Goal: Task Accomplishment & Management: Use online tool/utility

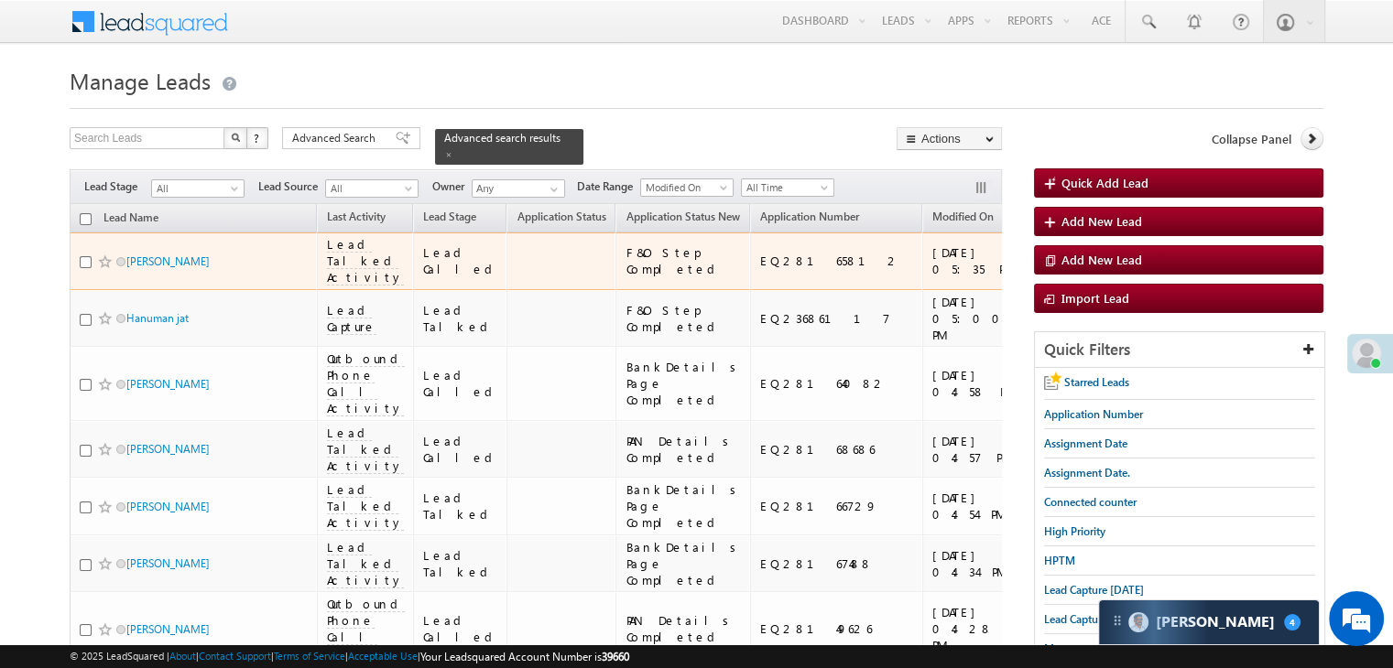
scroll to position [11668, 0]
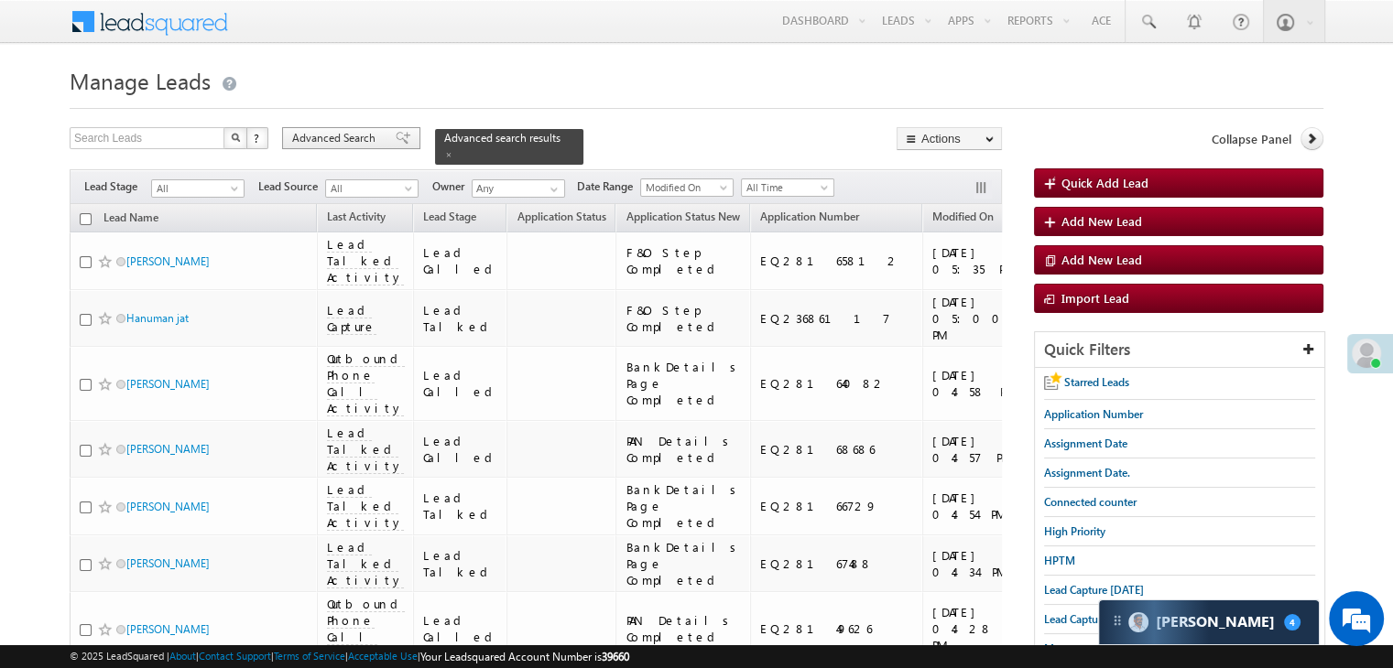
click at [374, 137] on span "Advanced Search" at bounding box center [336, 138] width 89 height 16
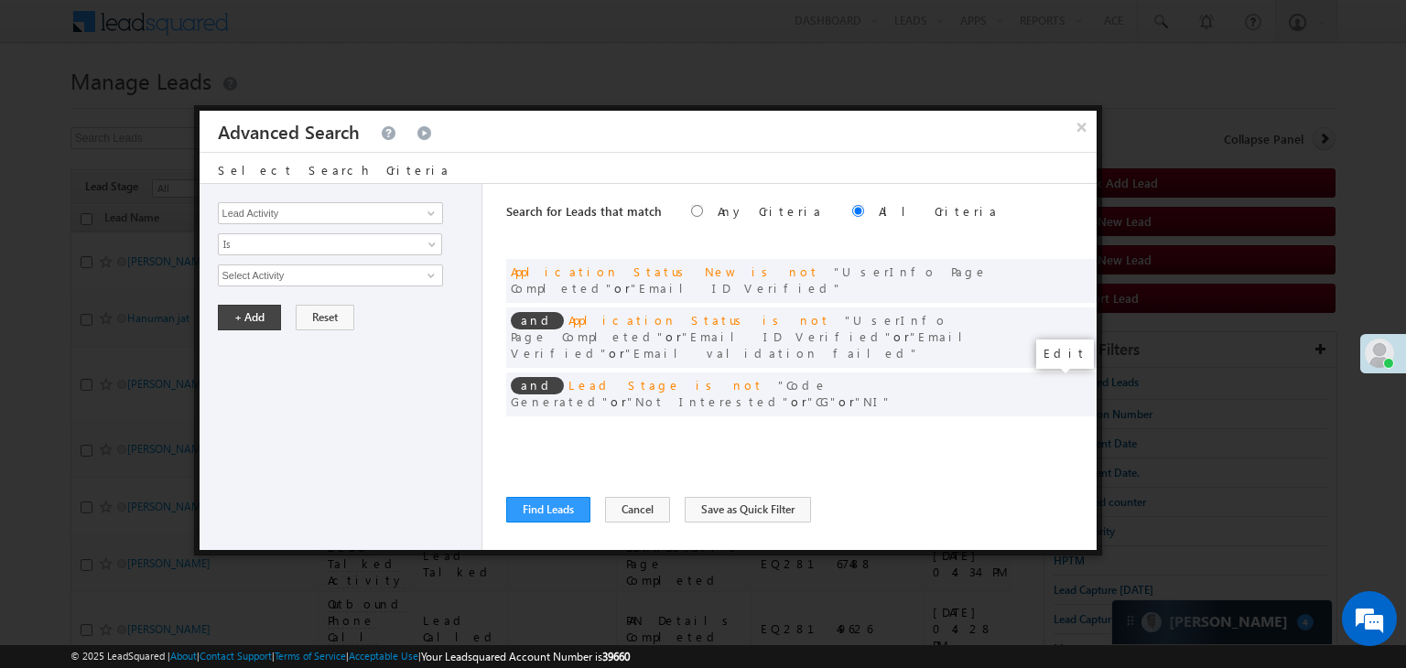
click at [1049, 426] on span at bounding box center [1054, 432] width 13 height 13
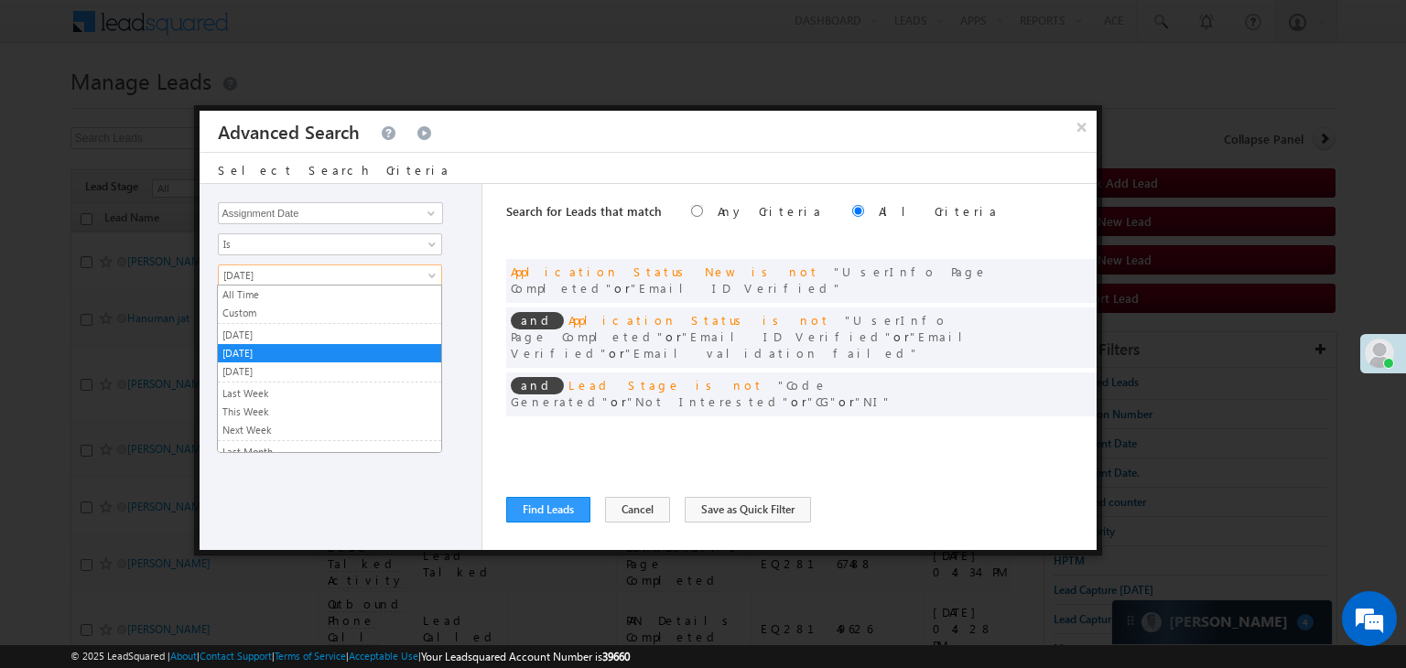
click at [278, 278] on span "[DATE]" at bounding box center [318, 275] width 199 height 16
click at [279, 320] on link "Custom" at bounding box center [329, 313] width 223 height 16
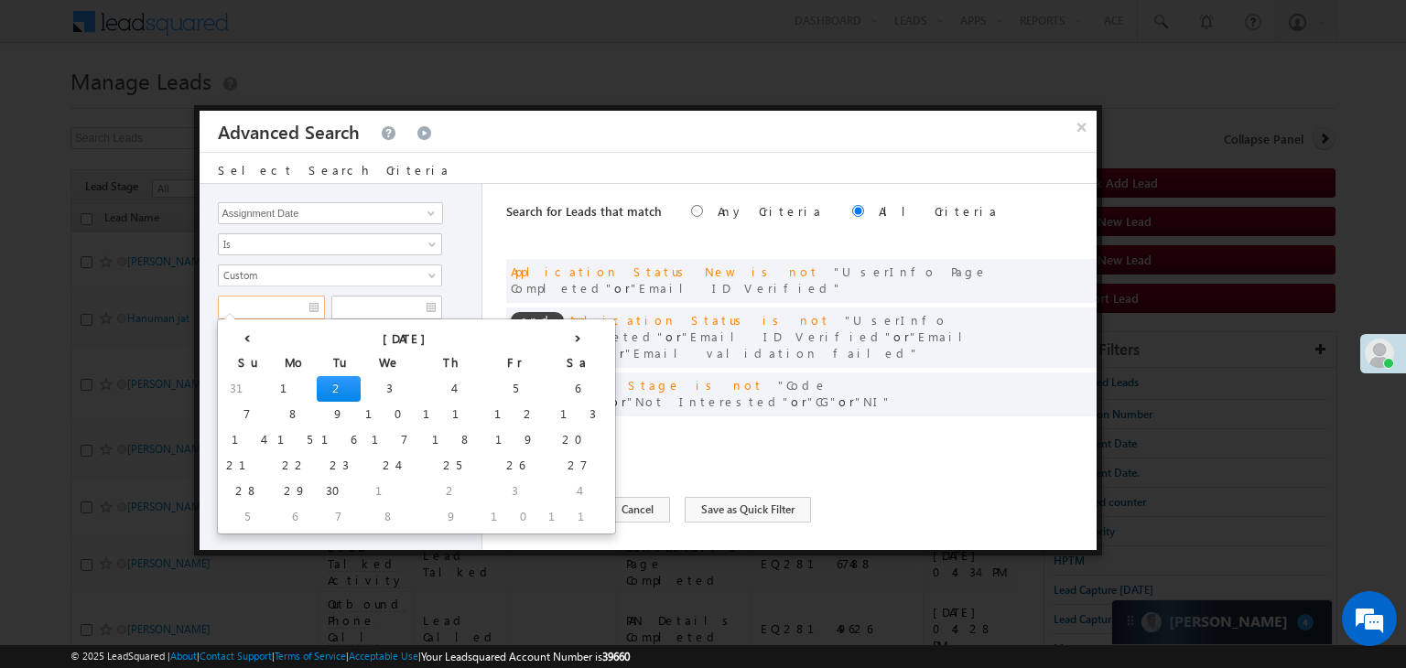
click at [284, 298] on input "text" at bounding box center [271, 308] width 107 height 24
click at [233, 338] on th "‹" at bounding box center [247, 336] width 51 height 27
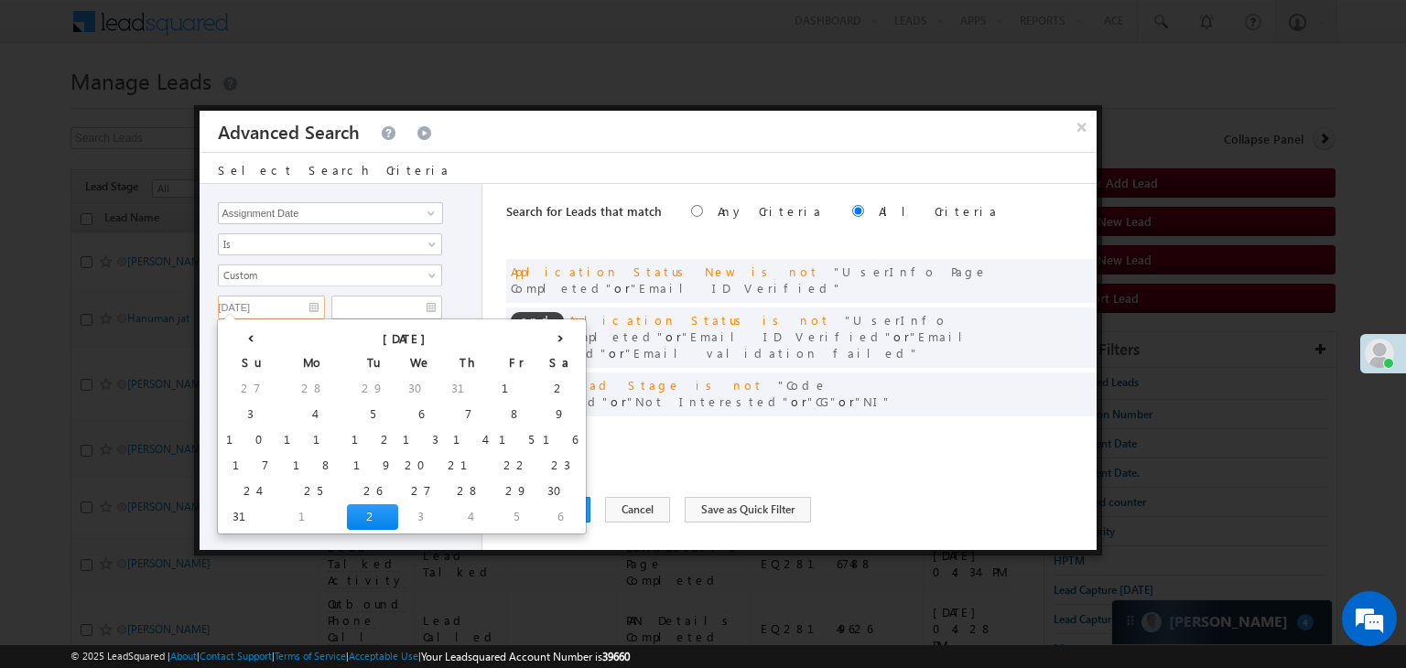
drag, startPoint x: 348, startPoint y: 484, endPoint x: 348, endPoint y: 474, distance: 10.1
click at [443, 483] on td "28" at bounding box center [468, 492] width 51 height 26
type input "[DATE]"
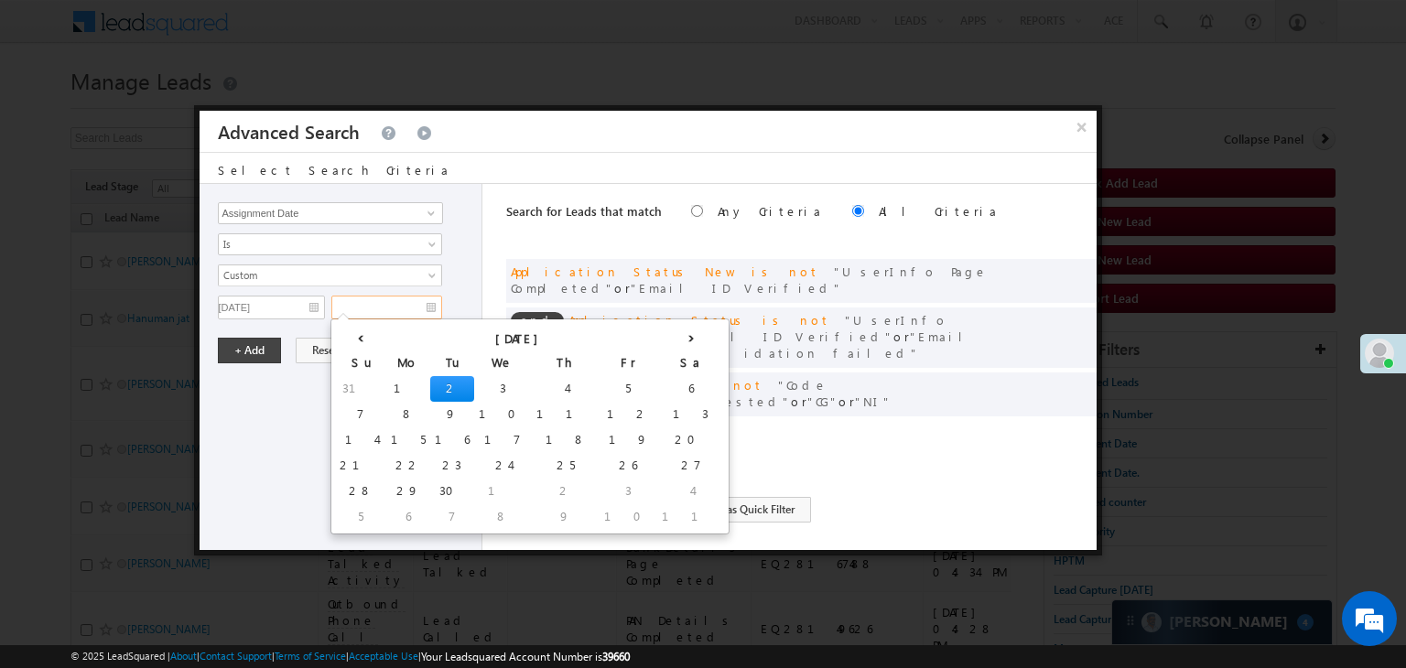
click at [414, 303] on input "text" at bounding box center [386, 308] width 111 height 24
click at [349, 385] on td "31" at bounding box center [360, 389] width 51 height 26
type input "[DATE]"
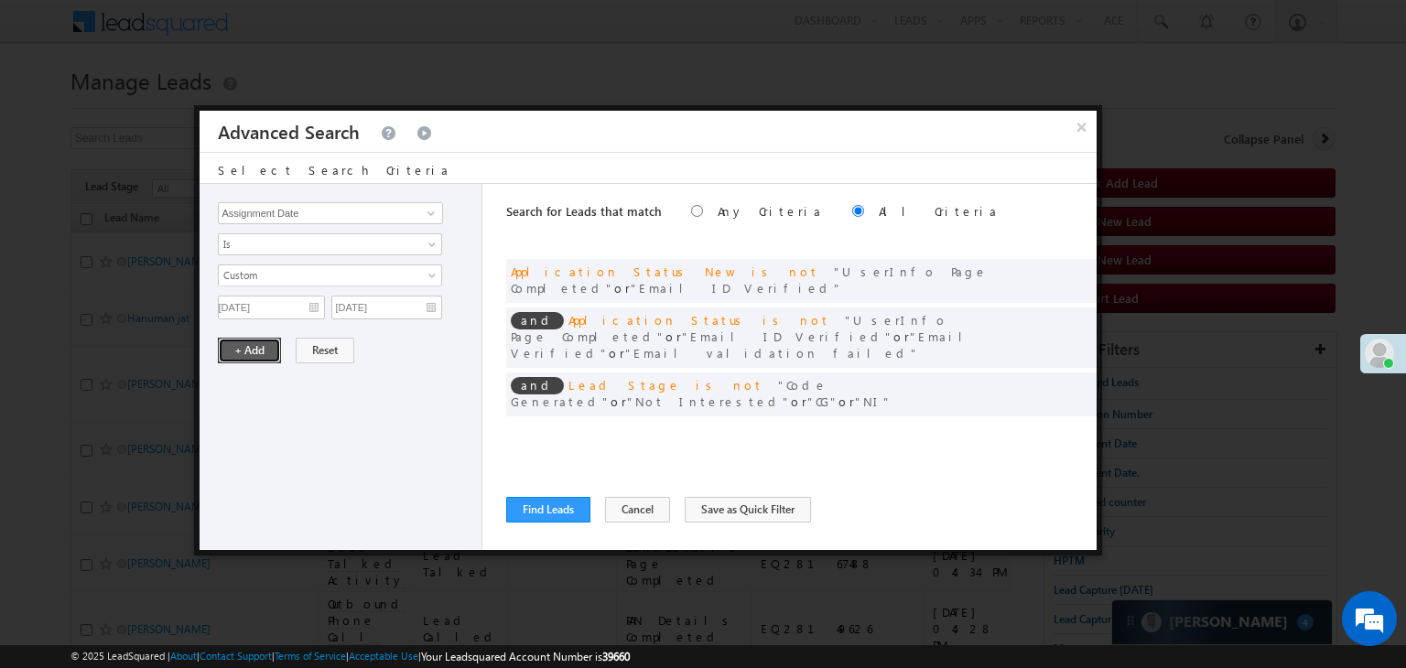
click at [227, 342] on button "+ Add" at bounding box center [249, 351] width 63 height 26
click at [533, 499] on button "Find Leads" at bounding box center [548, 510] width 84 height 26
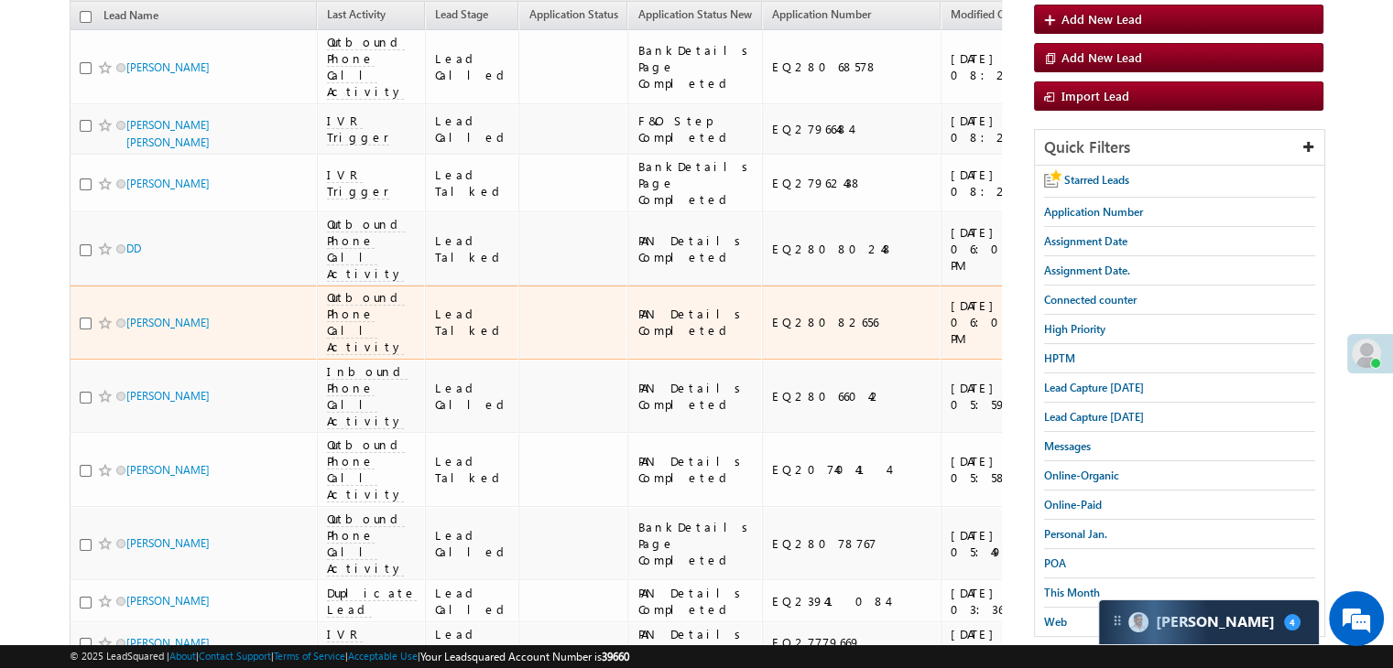
scroll to position [0, 0]
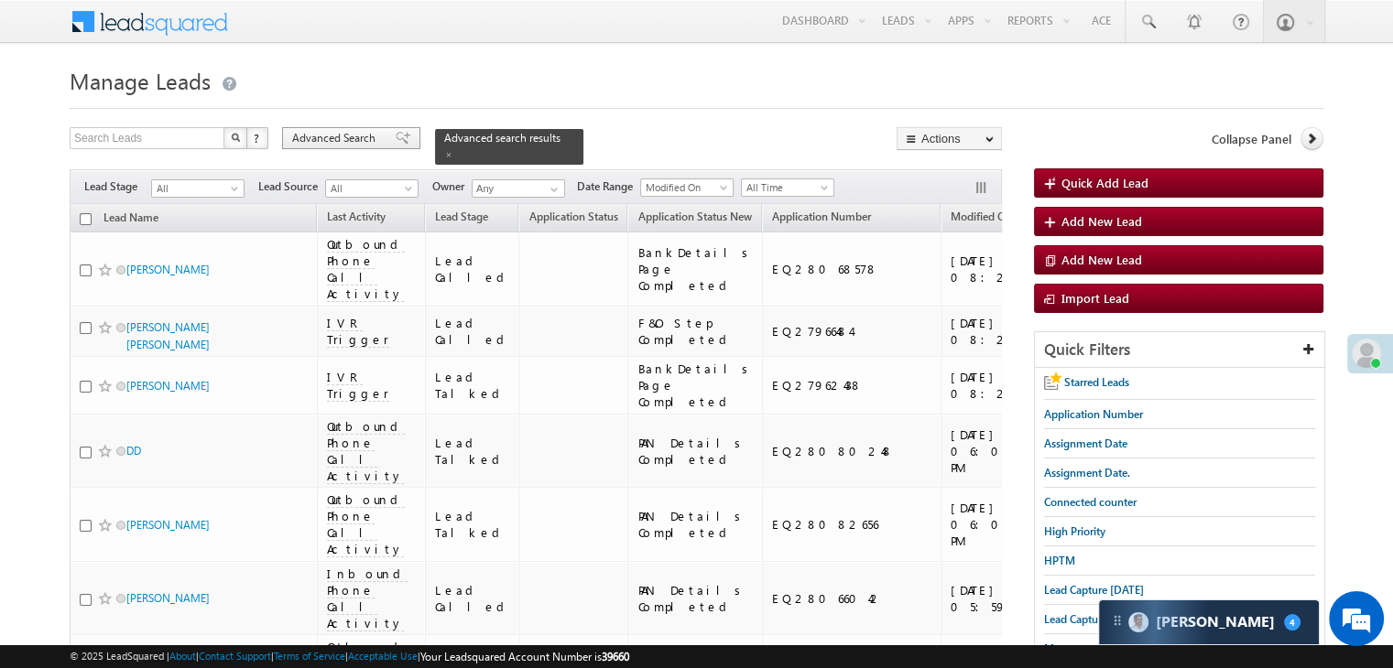
click at [396, 140] on span at bounding box center [403, 138] width 15 height 13
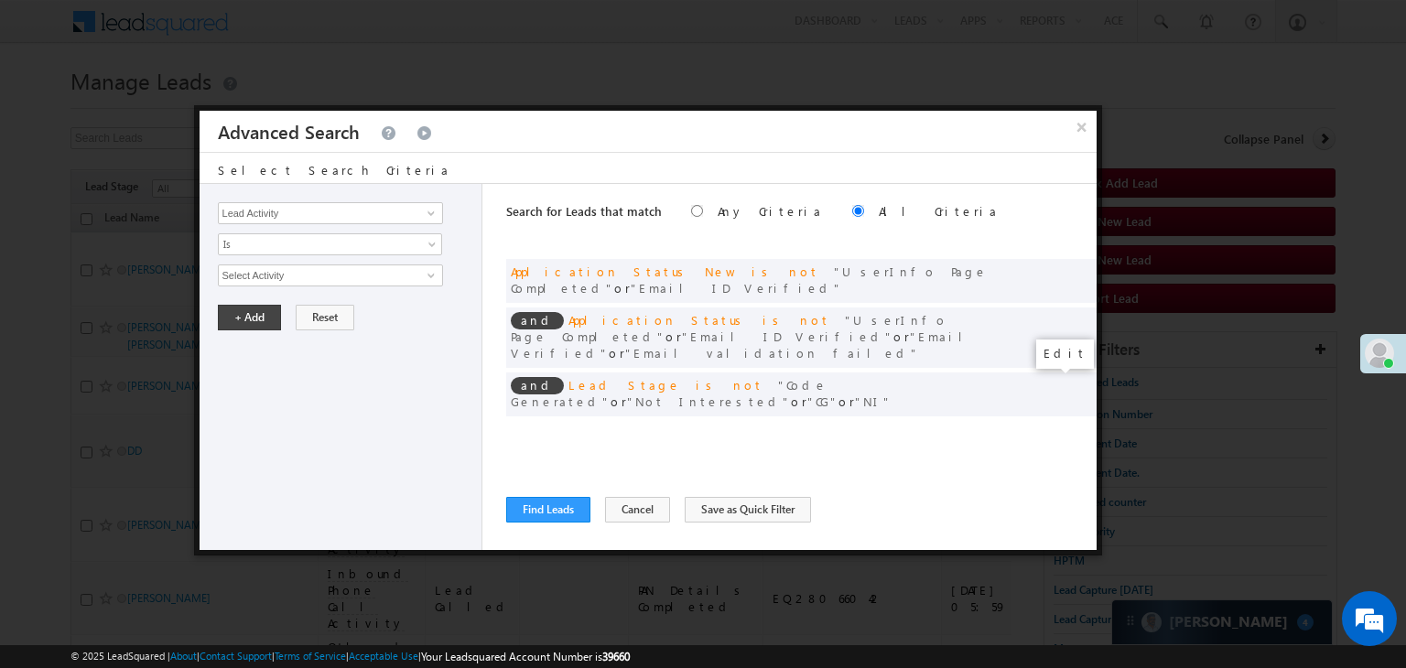
click at [1049, 426] on span at bounding box center [1054, 432] width 13 height 13
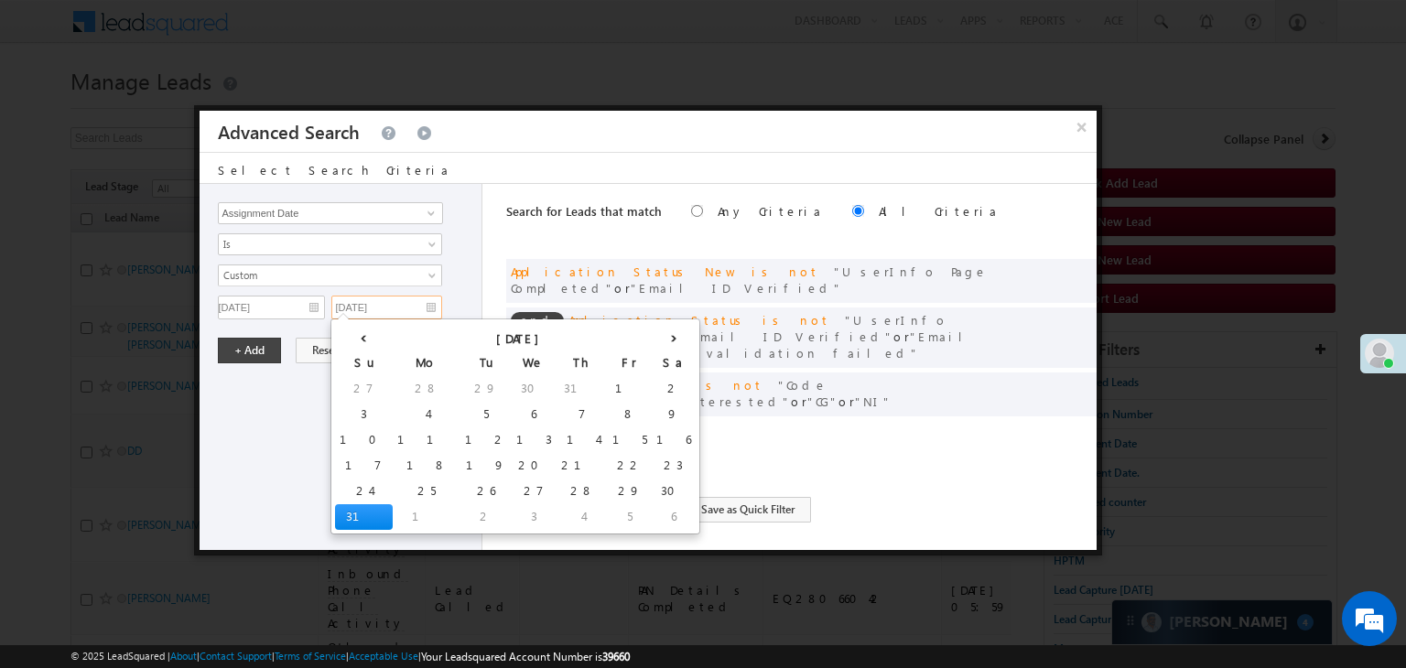
click at [385, 309] on input "[DATE]" at bounding box center [386, 308] width 111 height 24
click at [557, 492] on td "28" at bounding box center [582, 492] width 51 height 26
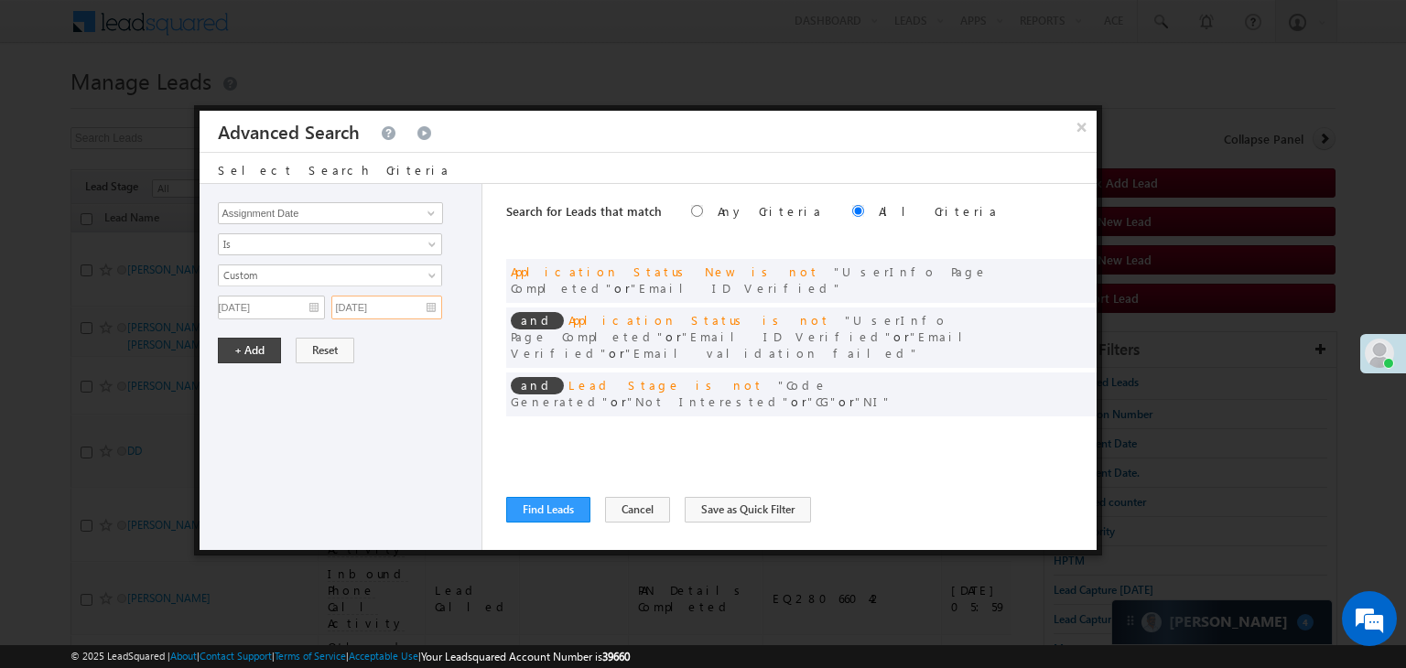
type input "[DATE]"
click at [231, 350] on button "+ Add" at bounding box center [249, 351] width 63 height 26
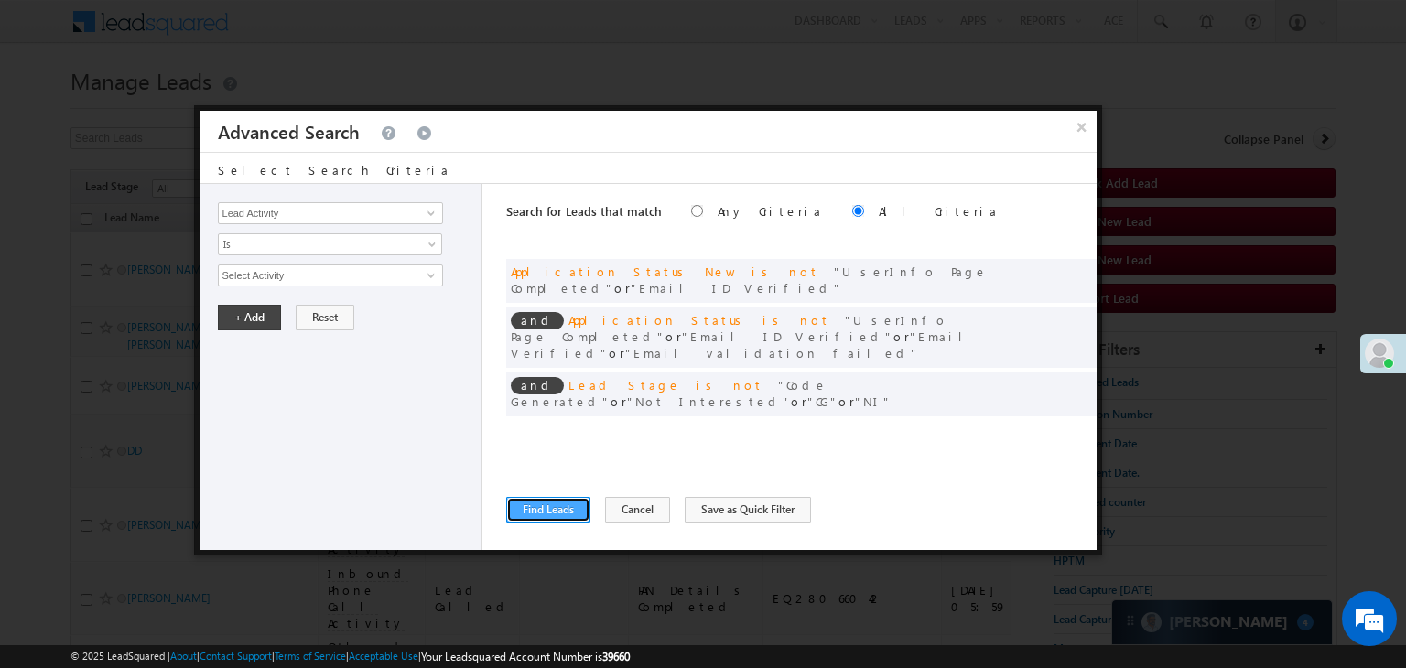
click at [543, 507] on button "Find Leads" at bounding box center [548, 510] width 84 height 26
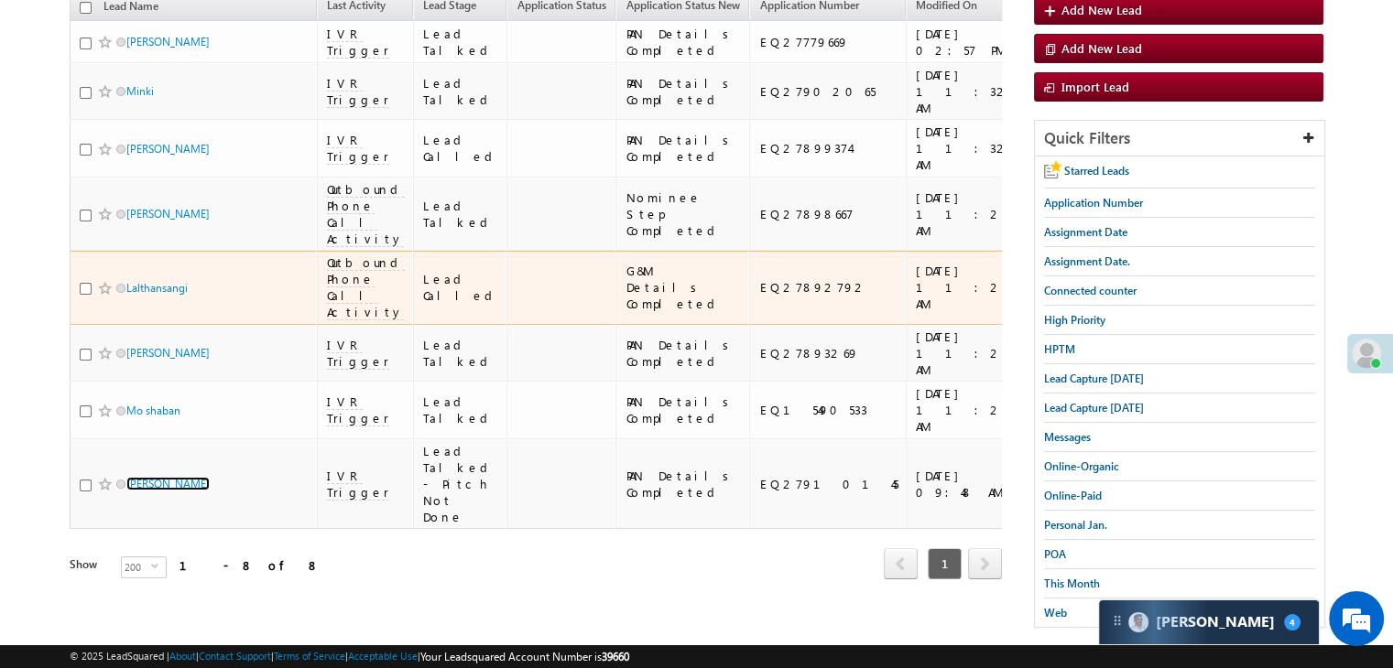
scroll to position [92, 0]
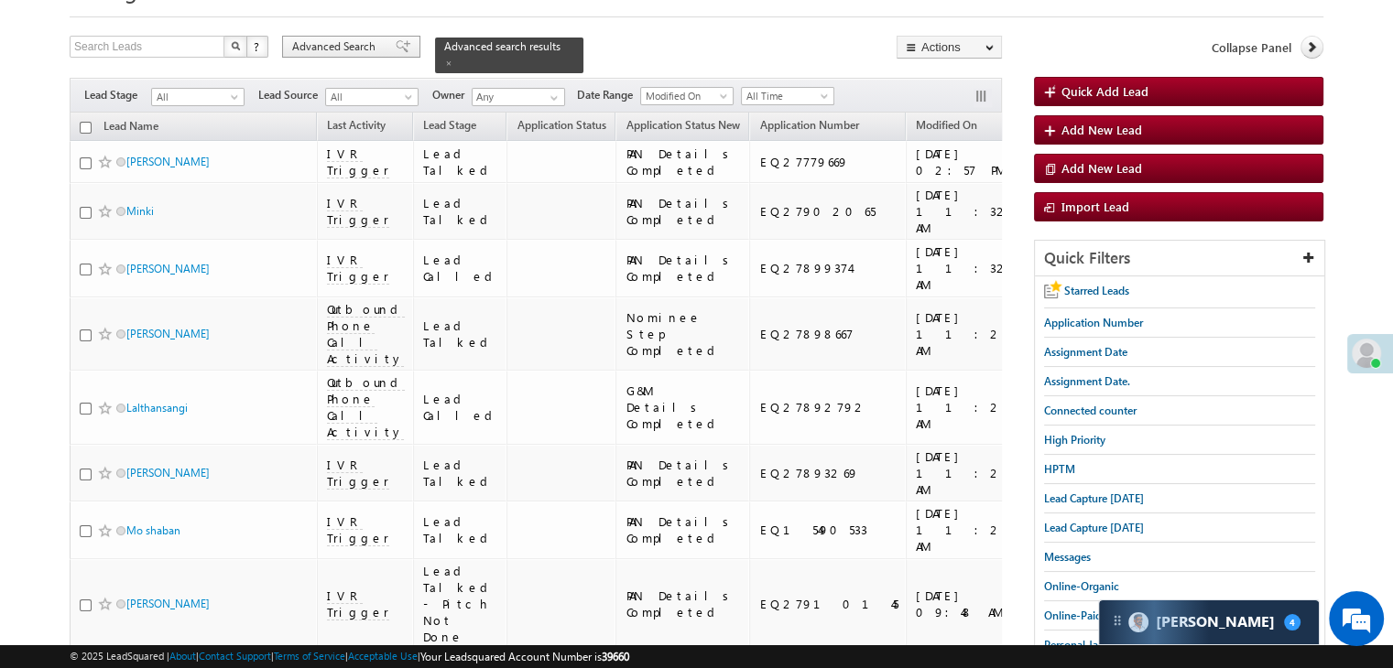
click at [351, 53] on span "Advanced Search" at bounding box center [336, 46] width 89 height 16
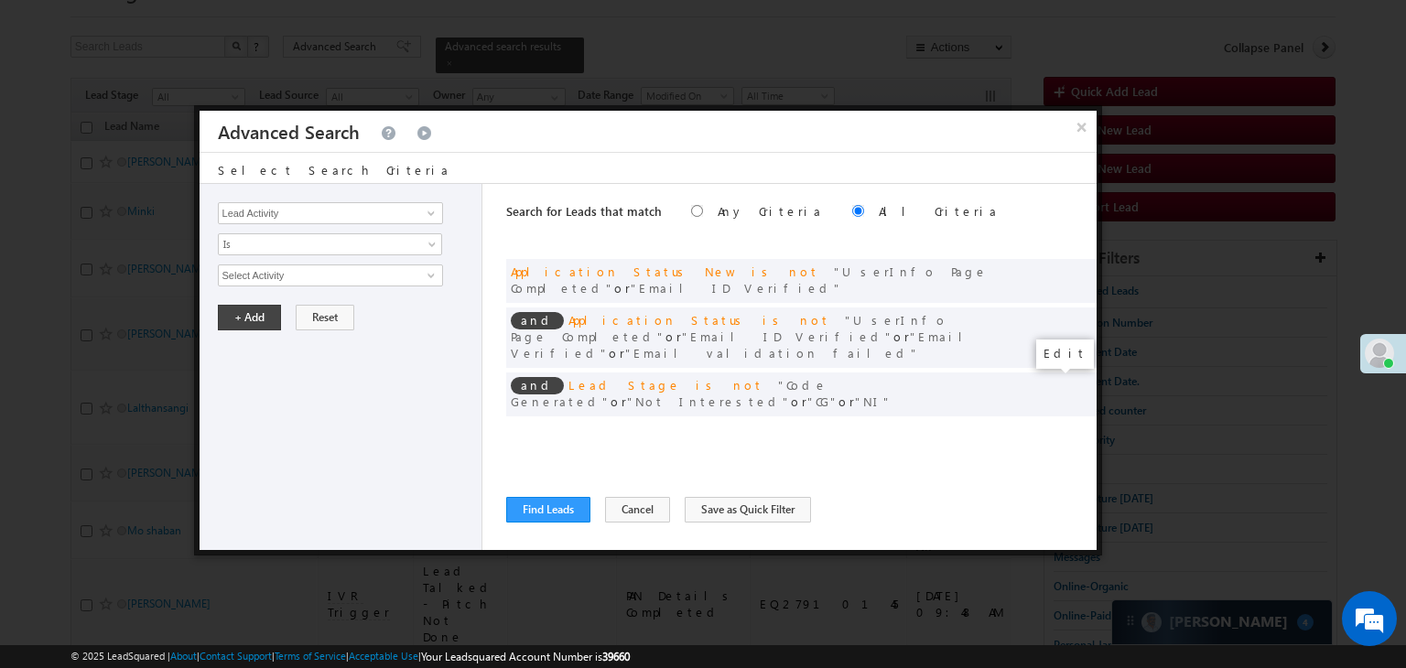
click at [1048, 426] on span at bounding box center [1054, 432] width 13 height 13
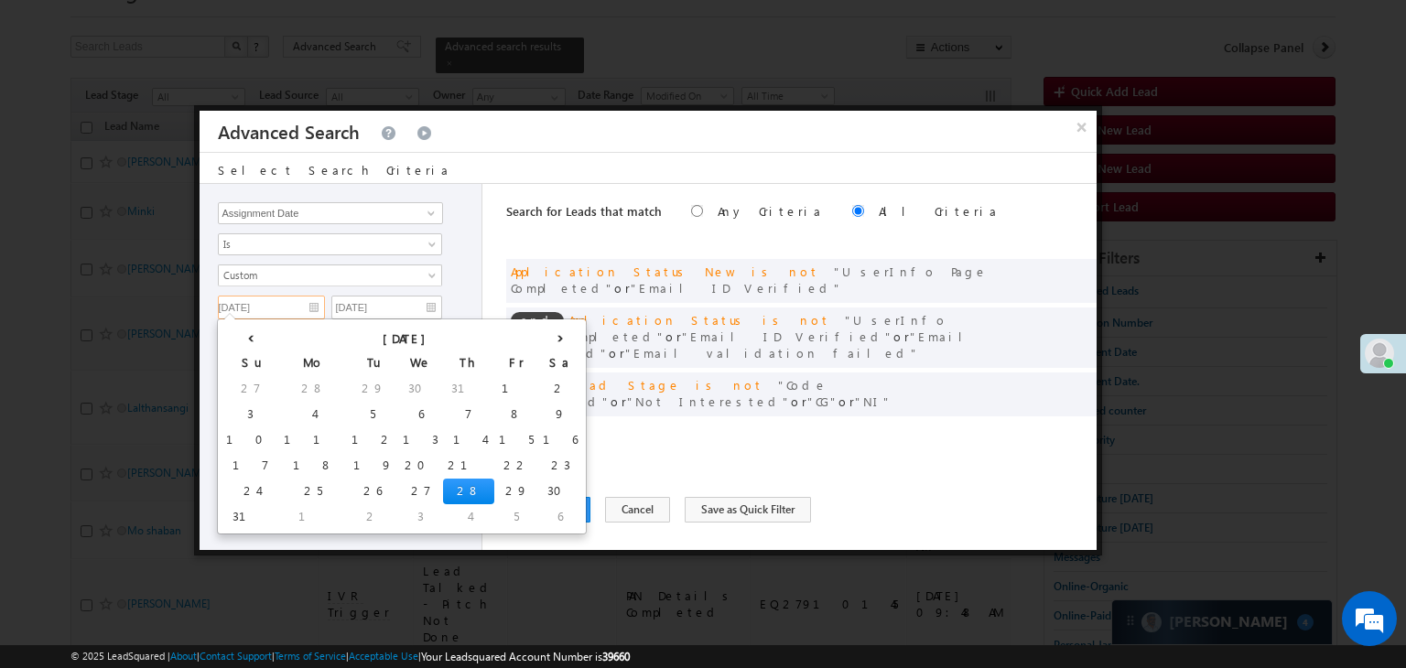
click at [285, 312] on input "[DATE]" at bounding box center [271, 308] width 107 height 24
click at [494, 481] on td "29" at bounding box center [516, 492] width 44 height 26
type input "[DATE]"
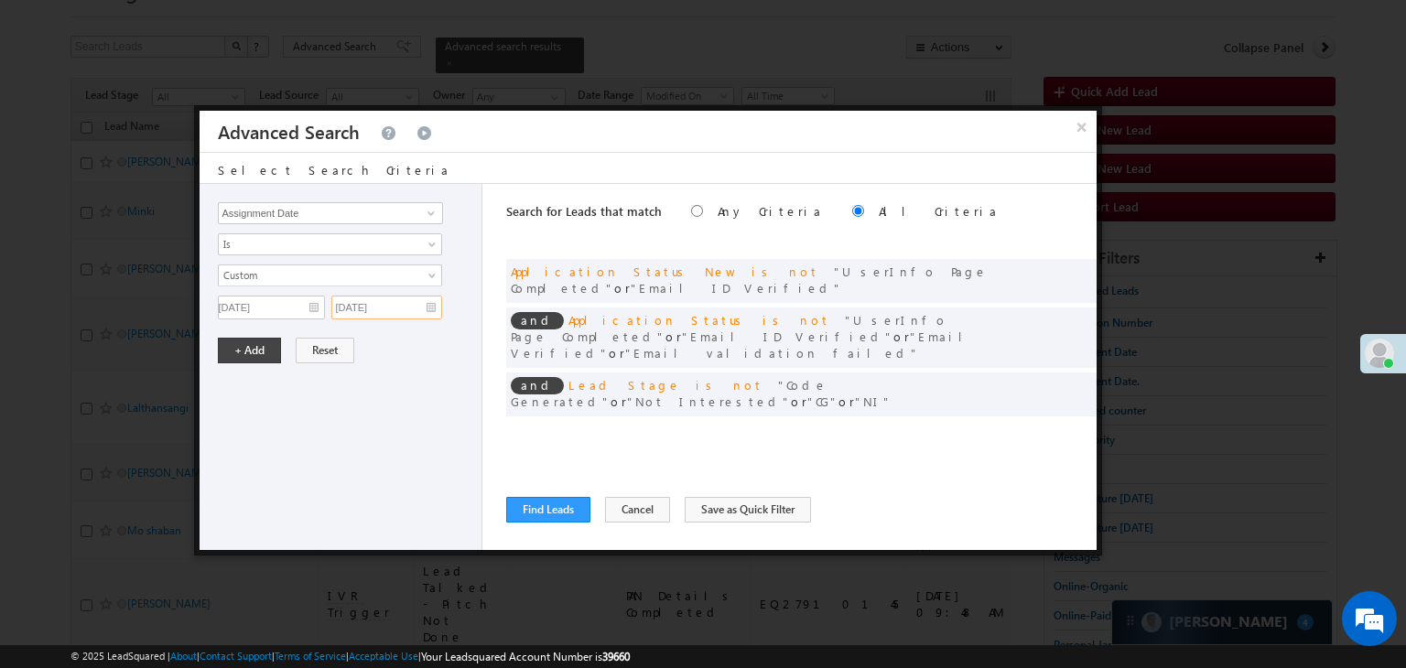
click at [397, 306] on input "[DATE]" at bounding box center [386, 308] width 111 height 24
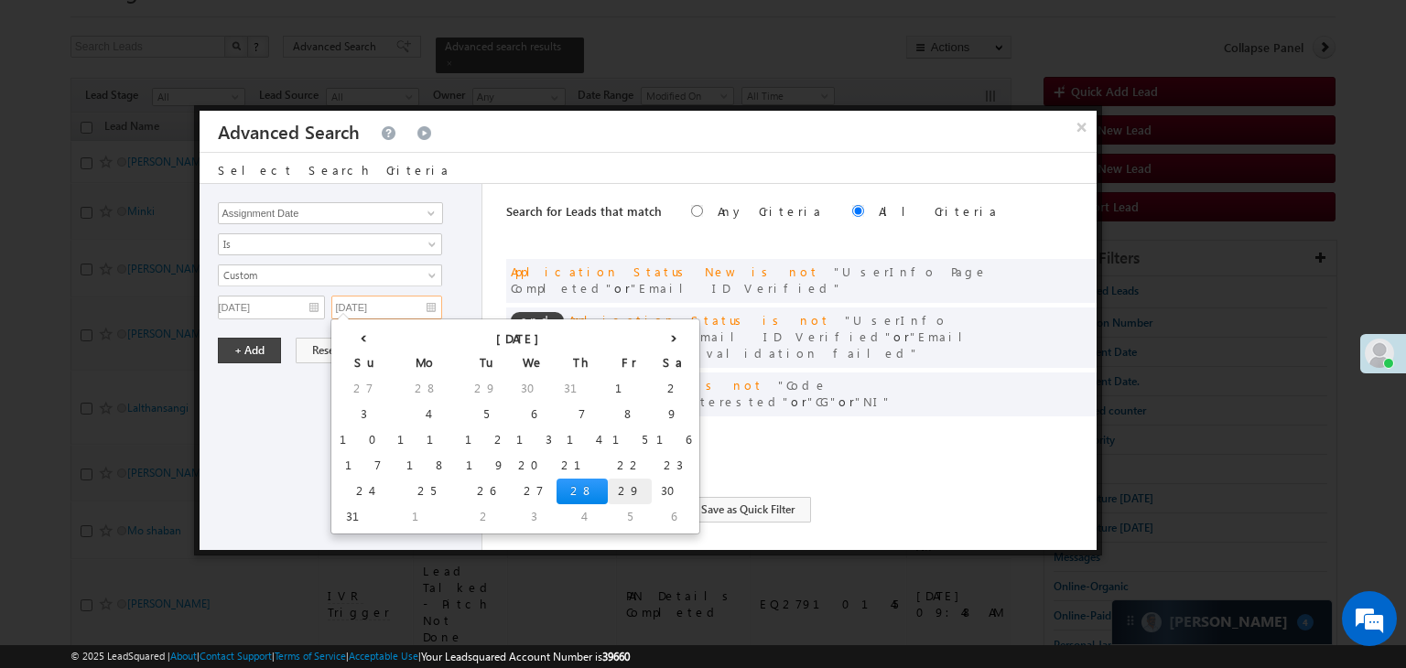
click at [608, 484] on td "29" at bounding box center [630, 492] width 44 height 26
type input "[DATE]"
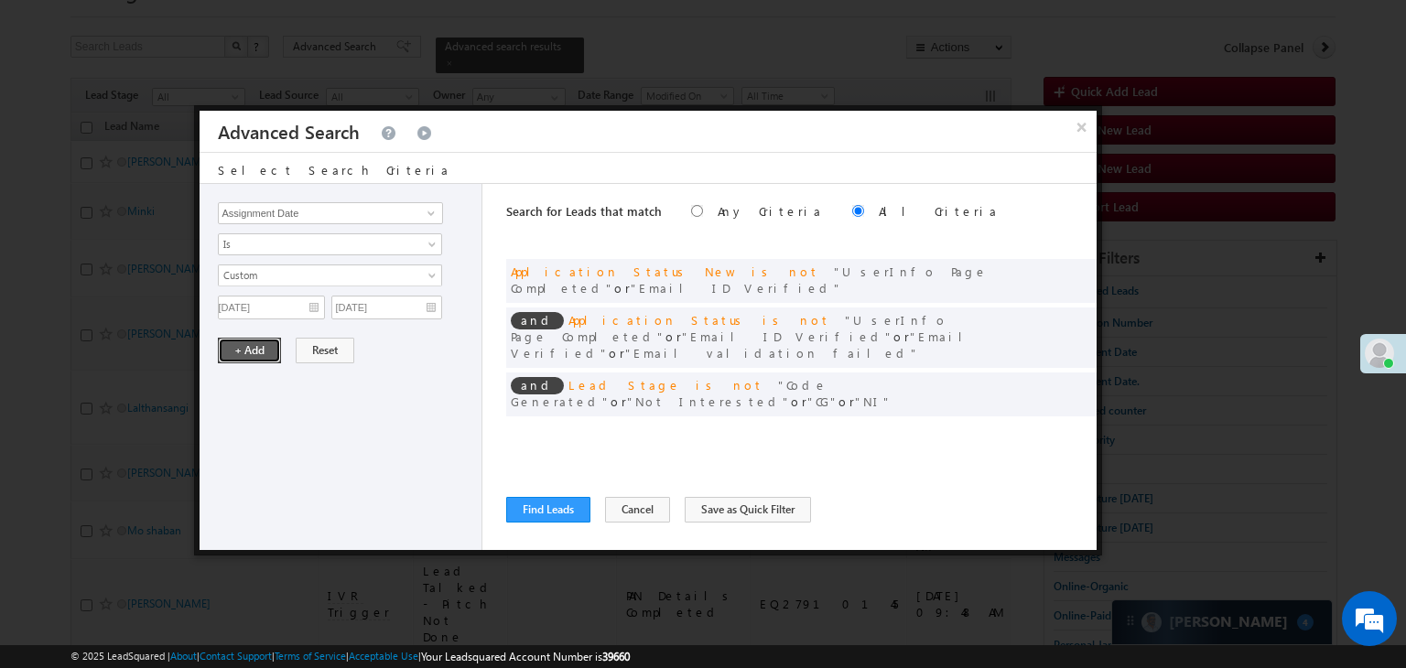
click at [233, 340] on button "+ Add" at bounding box center [249, 351] width 63 height 26
click at [549, 516] on button "Find Leads" at bounding box center [548, 510] width 84 height 26
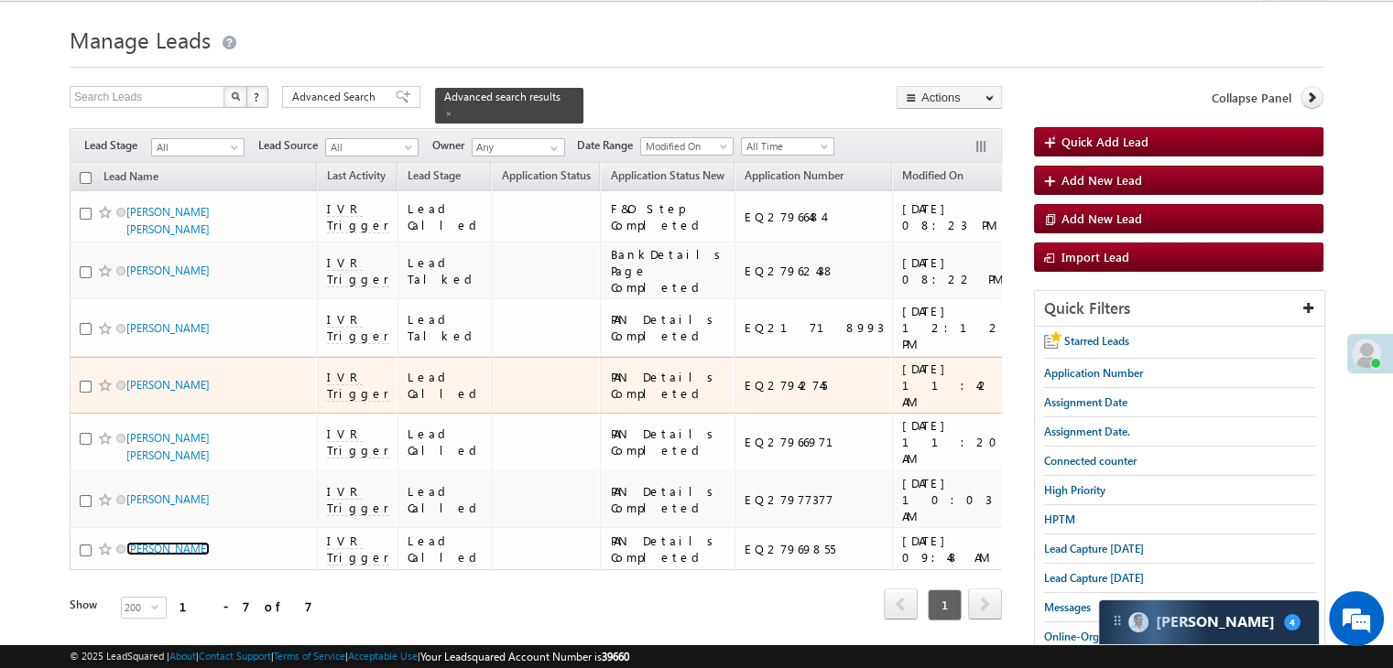
scroll to position [0, 0]
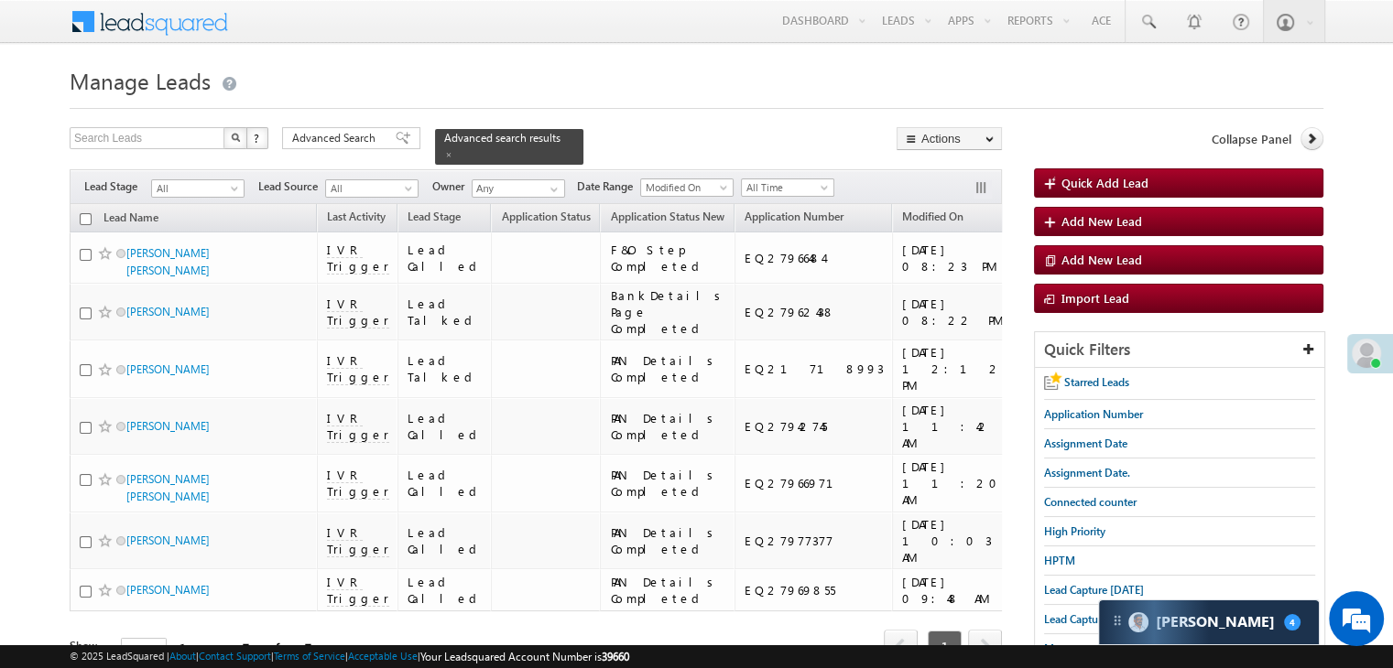
drag, startPoint x: 386, startPoint y: 138, endPoint x: 957, endPoint y: 468, distance: 658.8
click at [396, 139] on span at bounding box center [403, 138] width 15 height 13
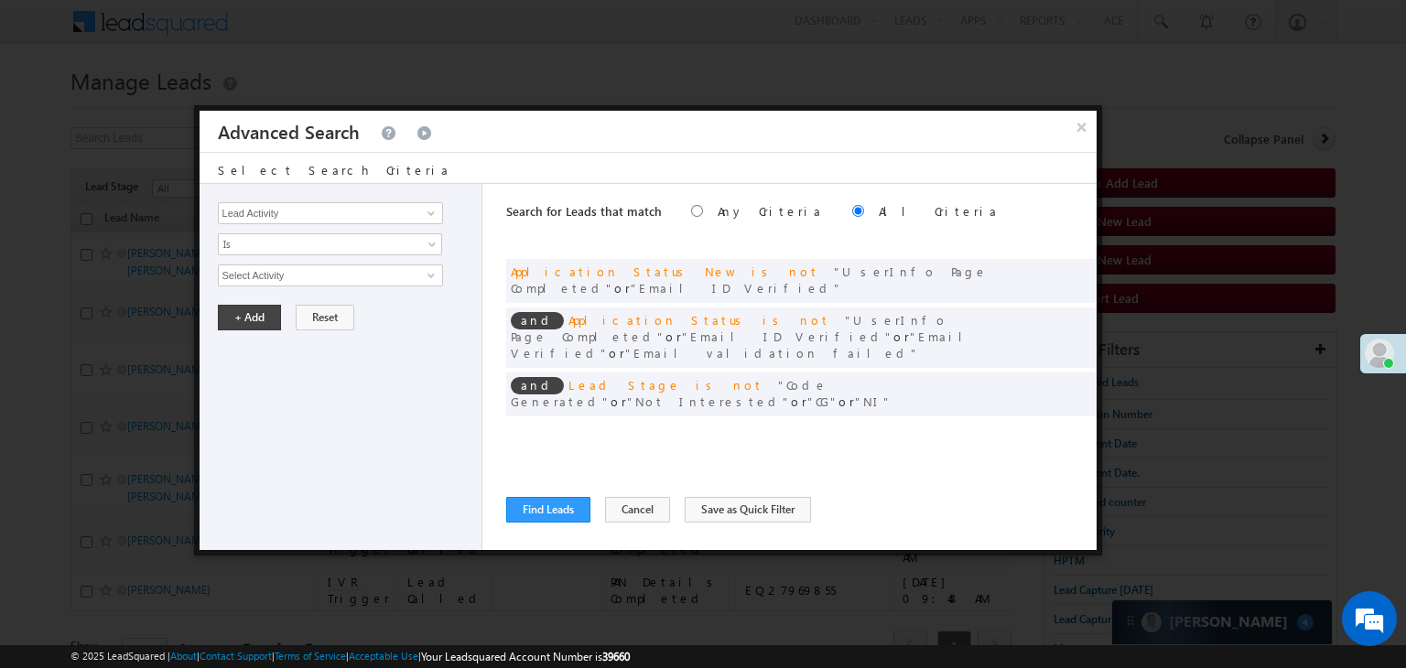
click at [1055, 426] on span at bounding box center [1054, 432] width 13 height 13
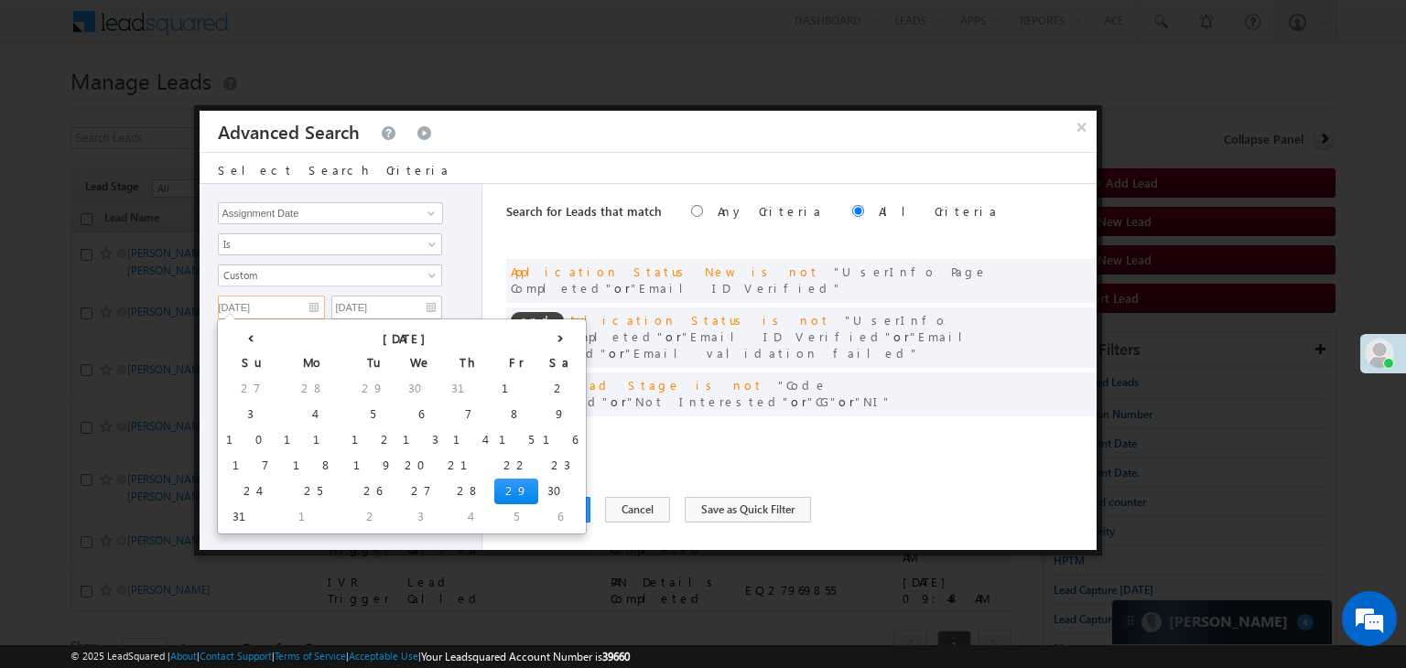
click at [253, 302] on input "[DATE]" at bounding box center [271, 308] width 107 height 24
click at [538, 479] on td "30" at bounding box center [560, 492] width 44 height 26
type input "[DATE]"
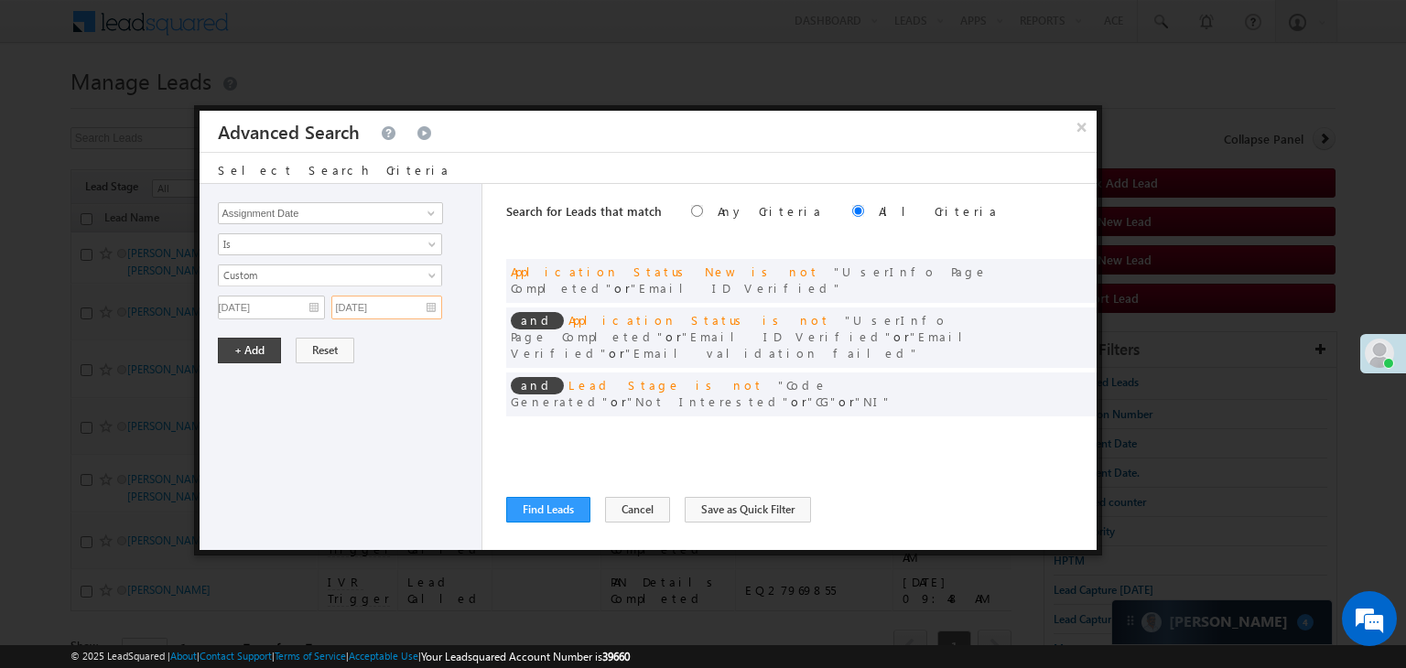
click at [416, 307] on input "[DATE]" at bounding box center [386, 308] width 111 height 24
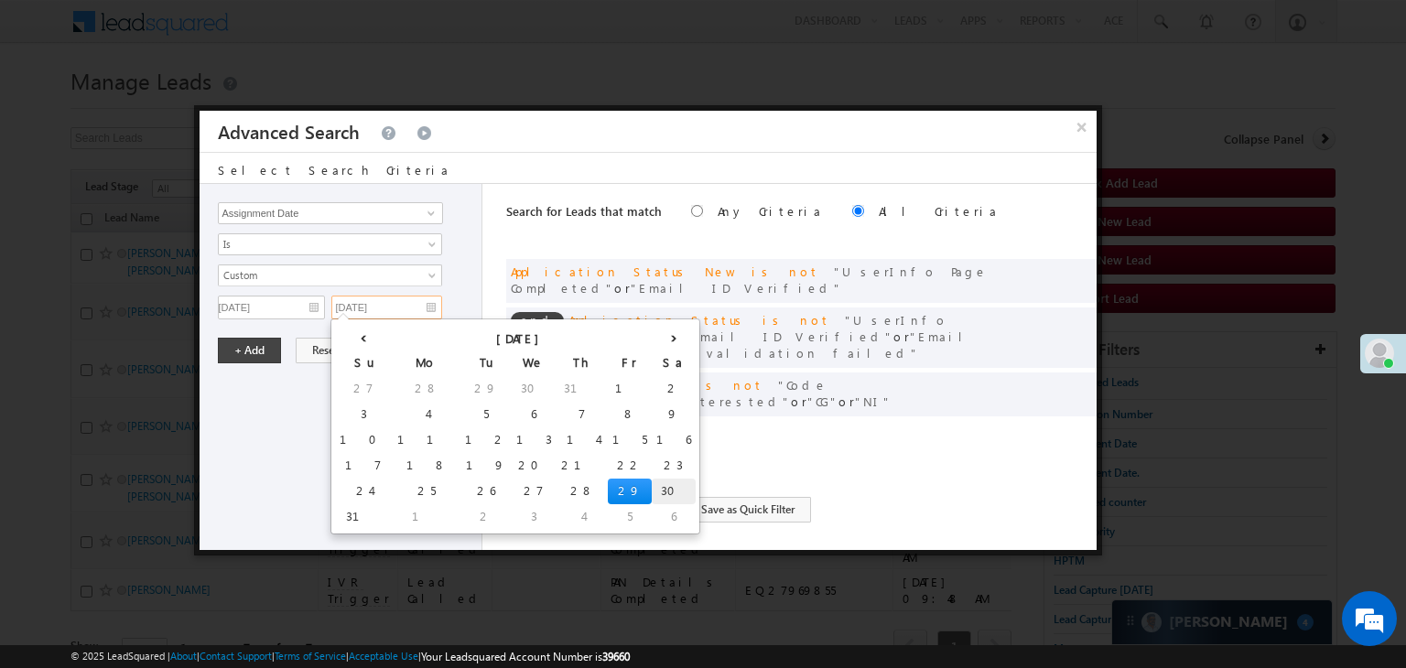
click at [652, 485] on td "30" at bounding box center [674, 492] width 44 height 26
type input "[DATE]"
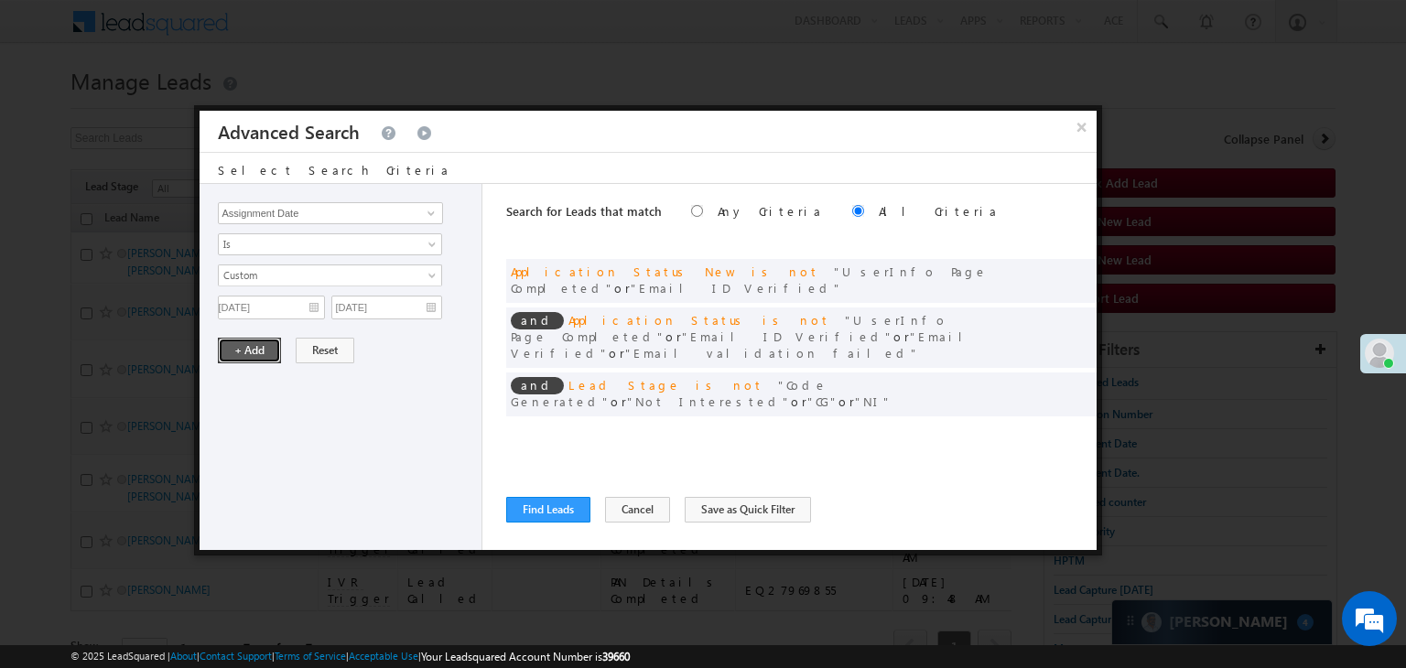
click at [249, 338] on button "+ Add" at bounding box center [249, 351] width 63 height 26
click at [519, 507] on button "Find Leads" at bounding box center [548, 510] width 84 height 26
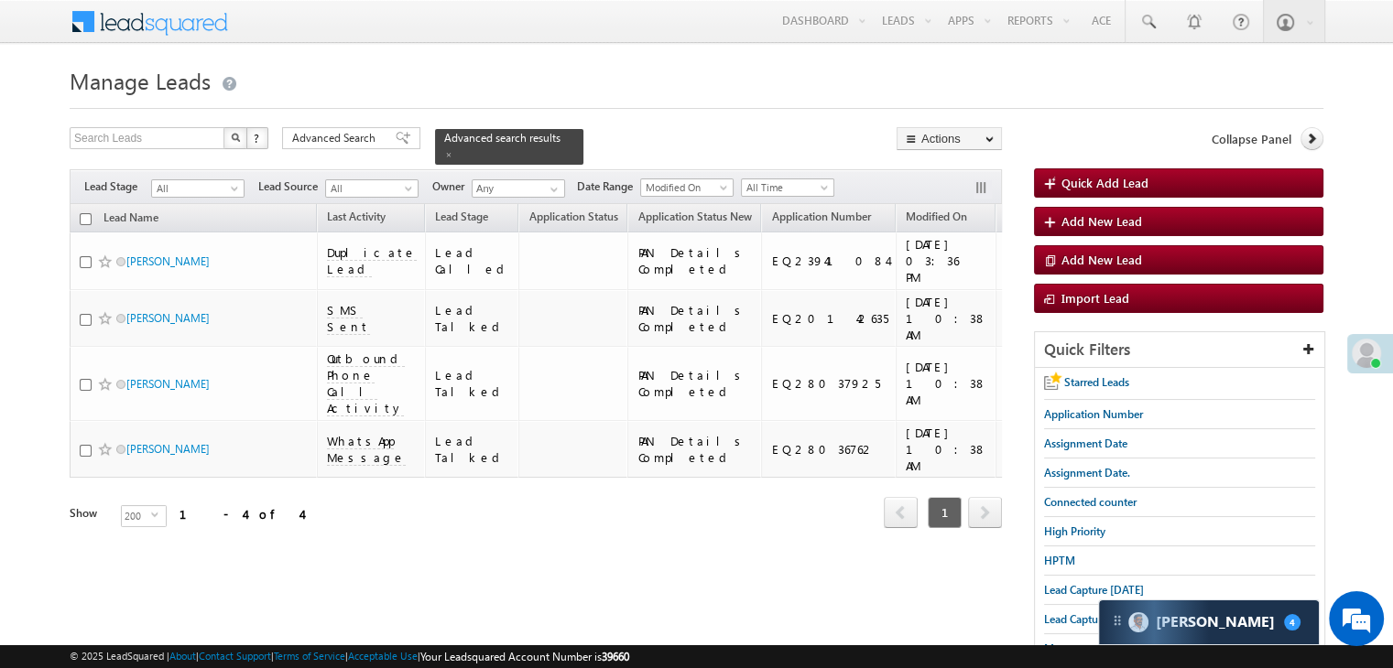
drag, startPoint x: 383, startPoint y: 135, endPoint x: 1024, endPoint y: 462, distance: 719.9
click at [396, 135] on span at bounding box center [403, 138] width 15 height 13
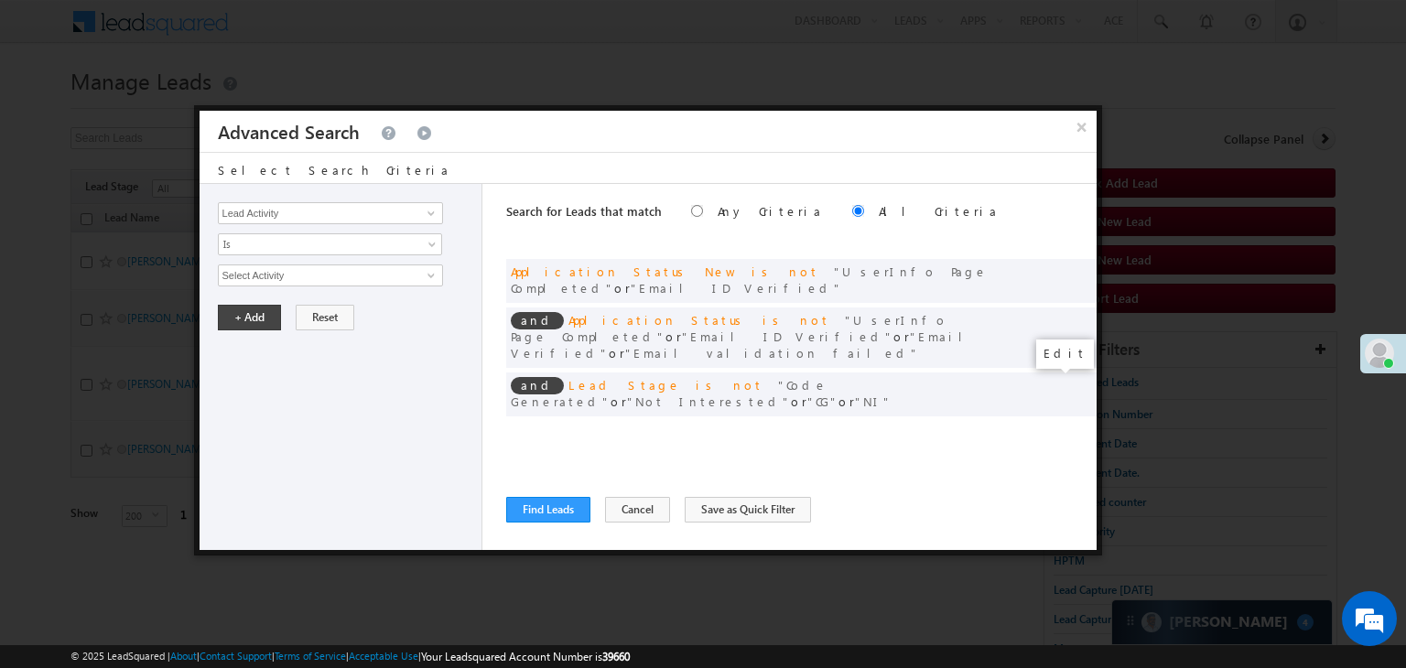
click at [1048, 426] on span at bounding box center [1054, 432] width 13 height 13
click at [302, 297] on input "[DATE]" at bounding box center [271, 308] width 107 height 24
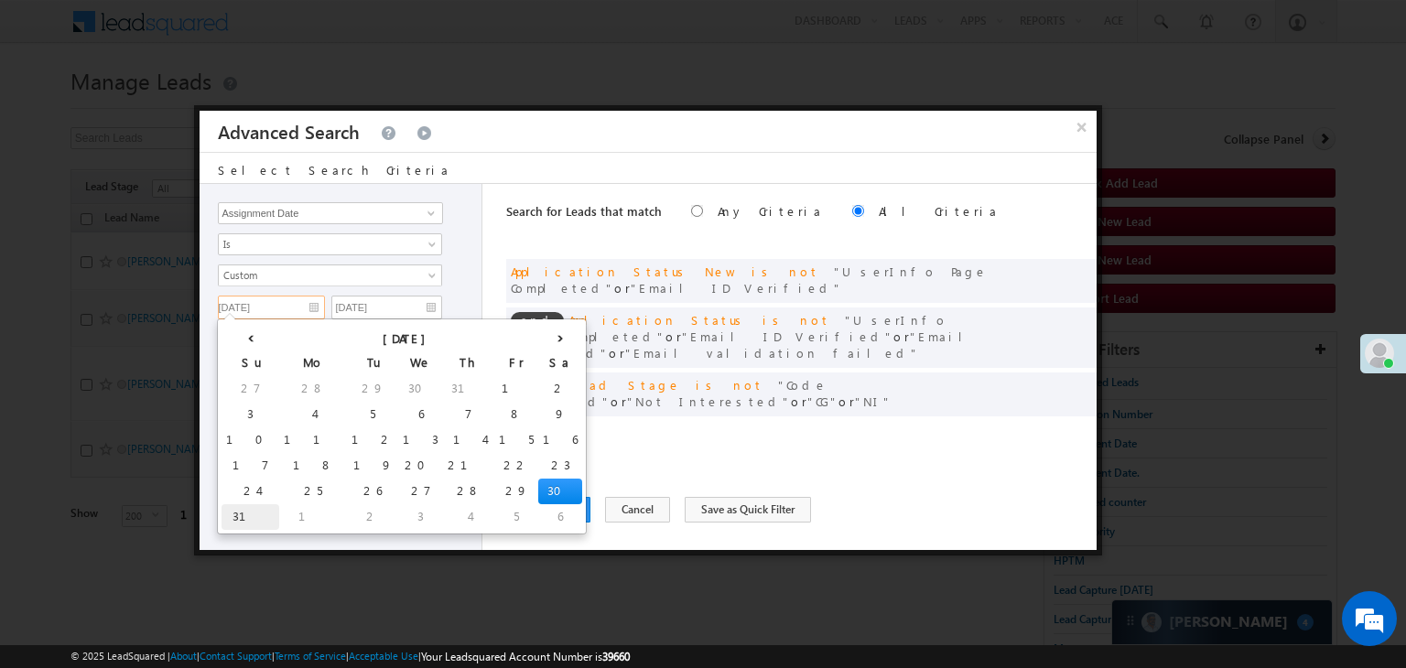
click at [237, 515] on td "31" at bounding box center [251, 518] width 58 height 26
type input "[DATE]"
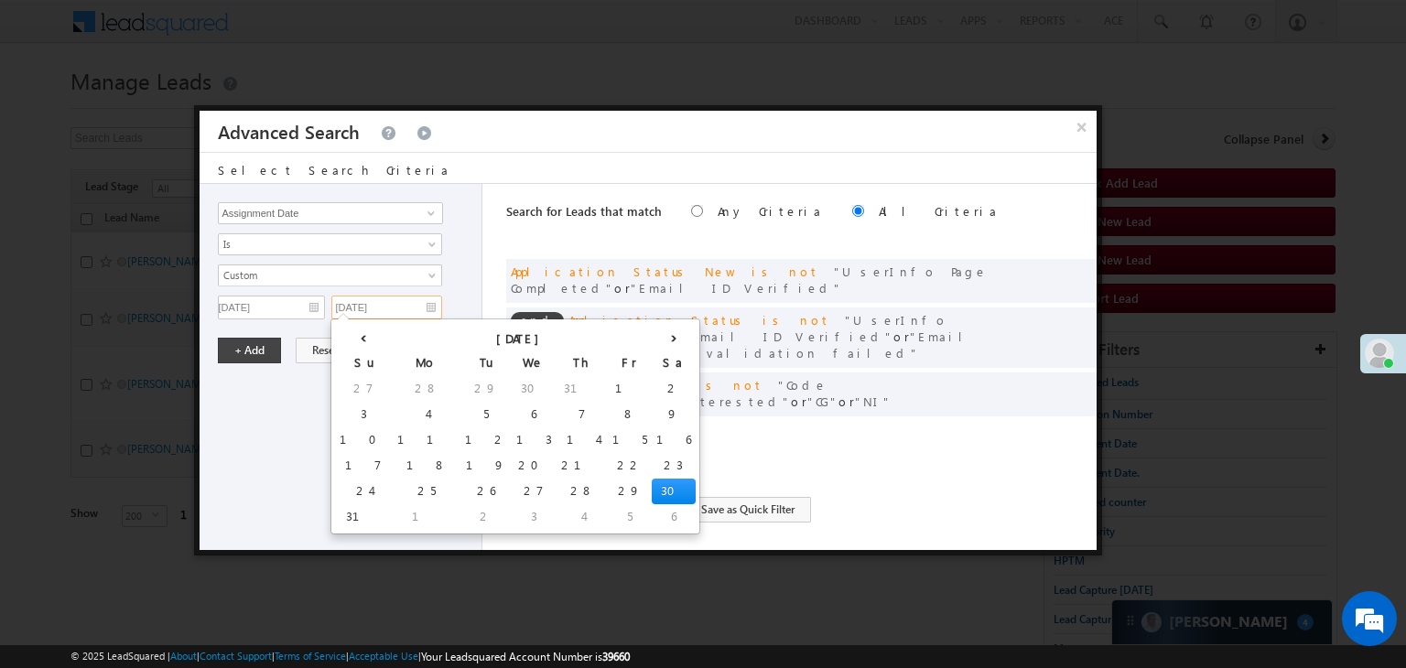
click at [390, 306] on input "[DATE]" at bounding box center [386, 308] width 111 height 24
click at [349, 514] on td "31" at bounding box center [364, 518] width 58 height 26
type input "[DATE]"
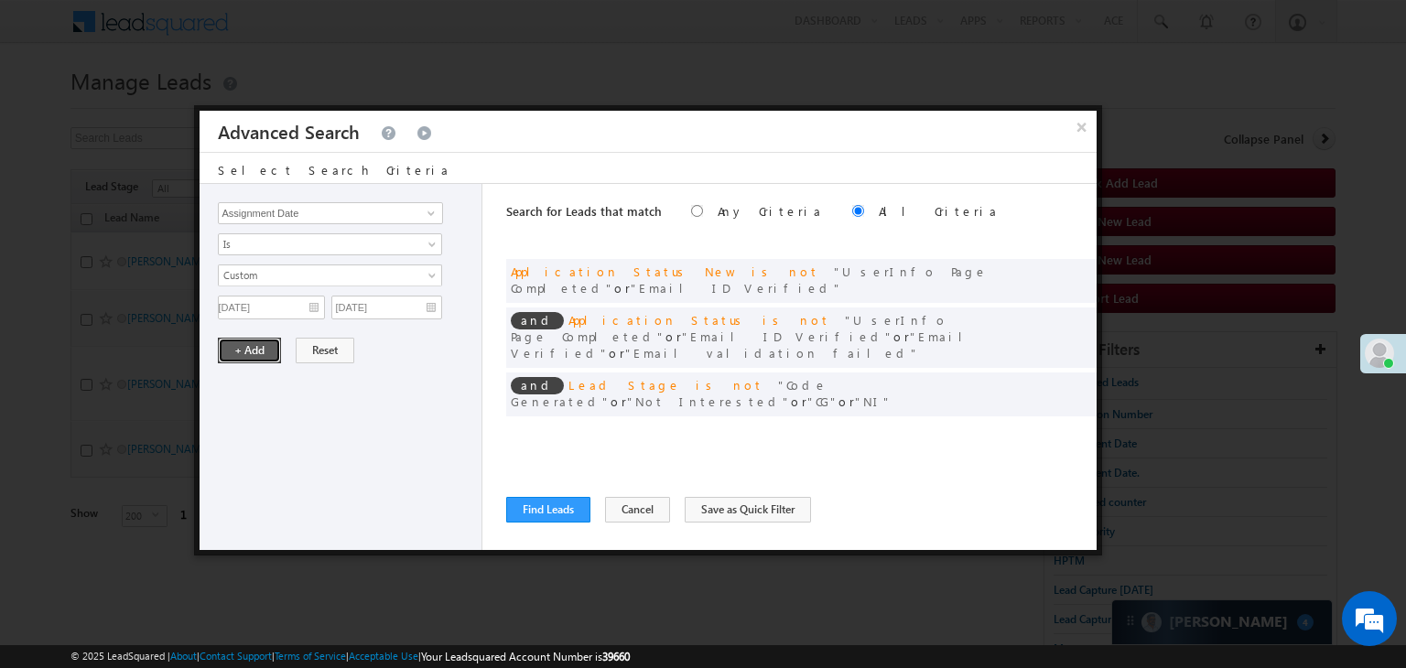
click at [233, 347] on button "+ Add" at bounding box center [249, 351] width 63 height 26
click at [530, 502] on button "Find Leads" at bounding box center [548, 510] width 84 height 26
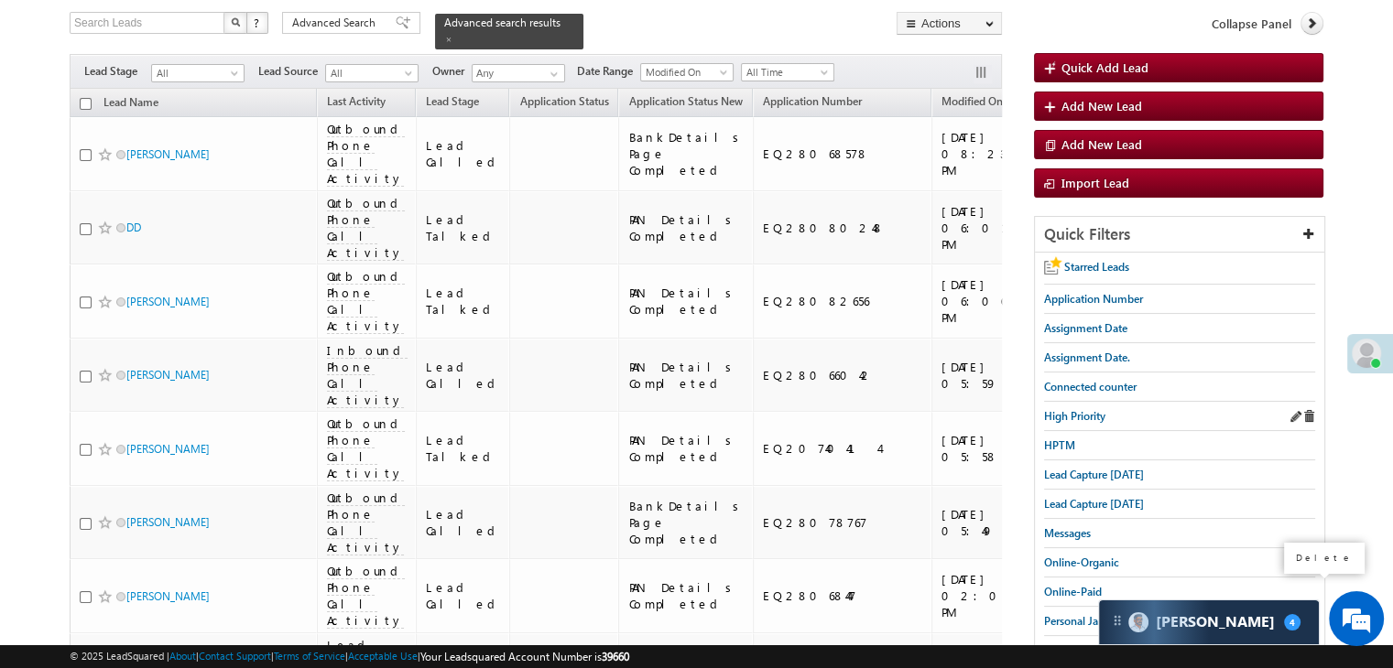
scroll to position [106, 0]
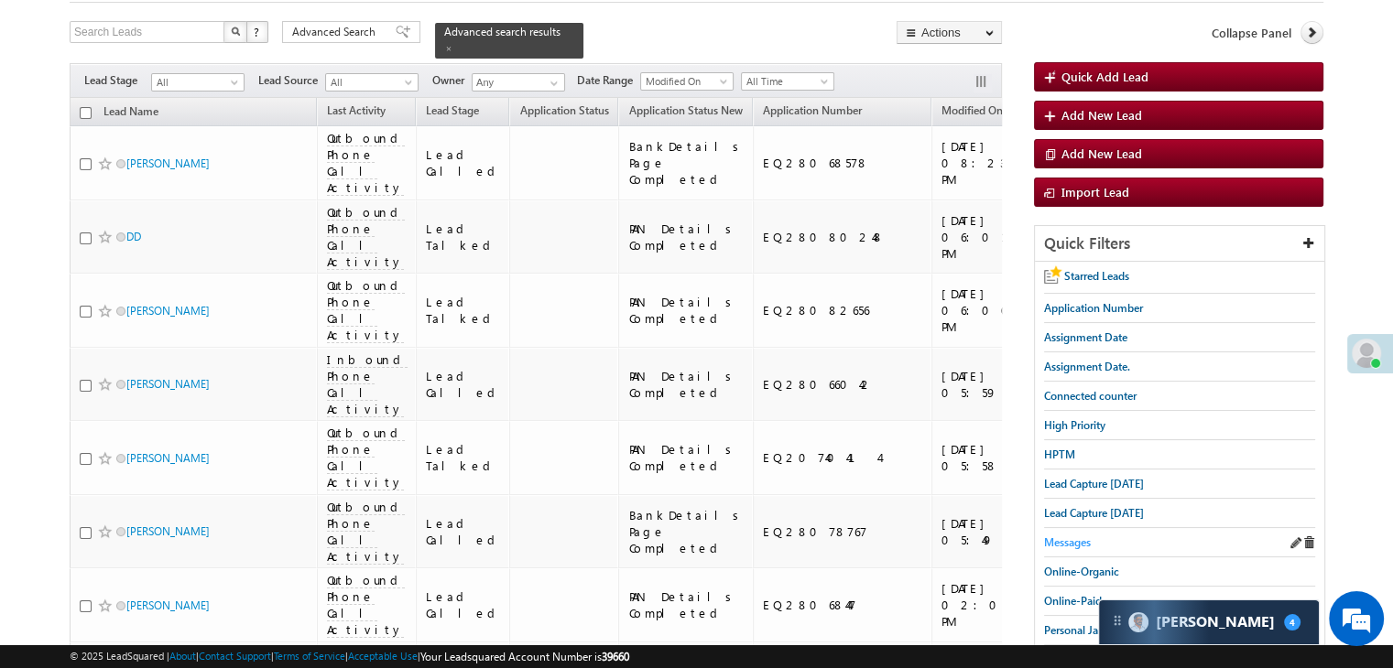
click at [1070, 540] on span "Messages" at bounding box center [1067, 543] width 47 height 14
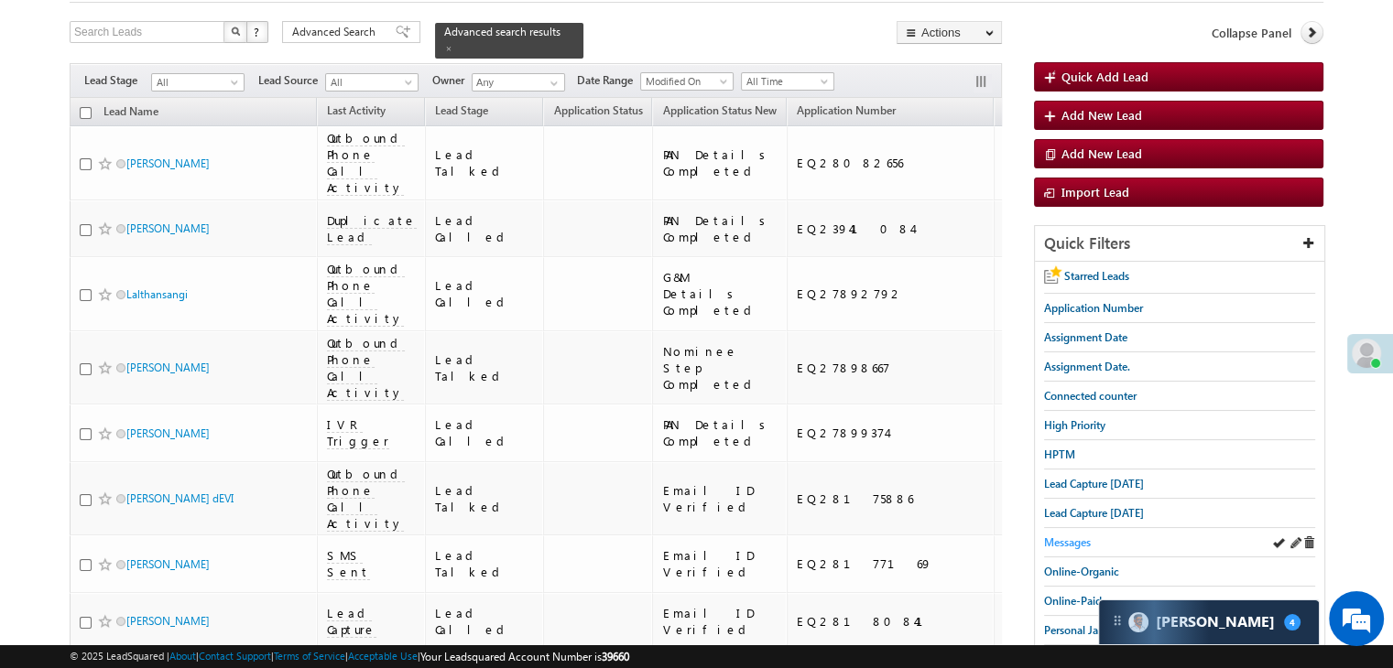
click at [1052, 536] on span "Messages" at bounding box center [1067, 543] width 47 height 14
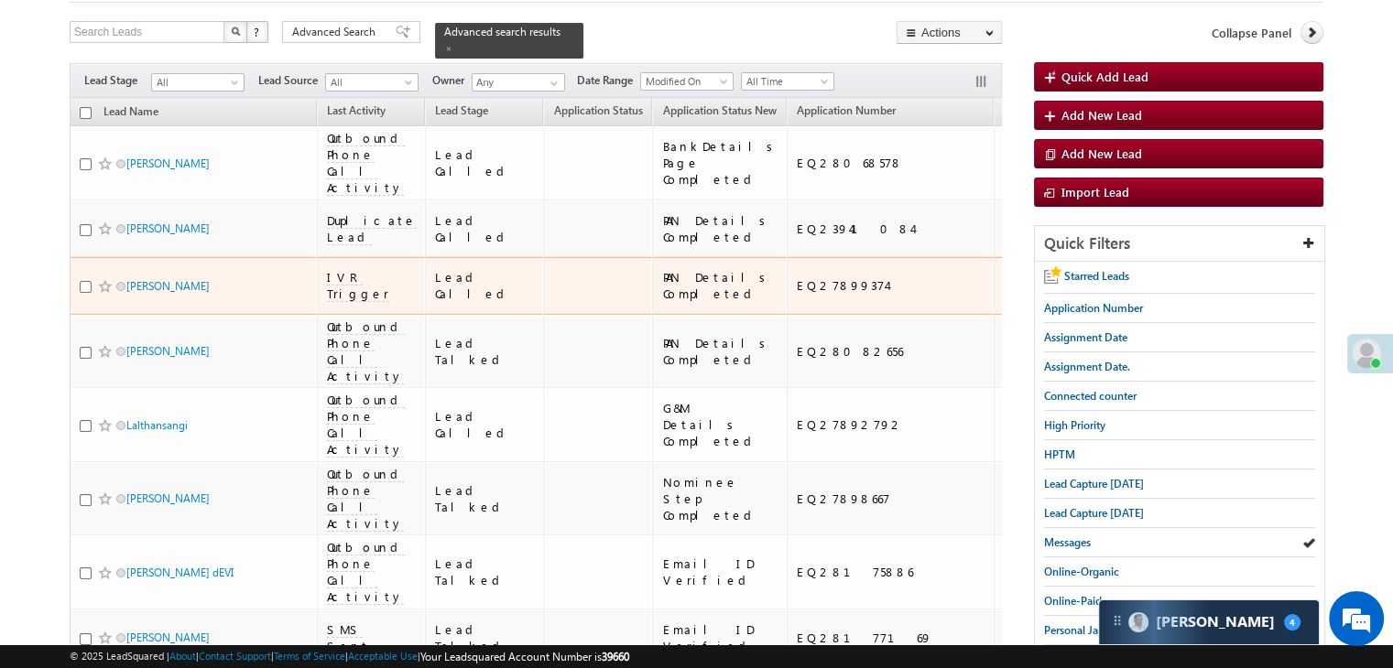
click at [83, 293] on input "checkbox" at bounding box center [86, 287] width 12 height 12
checkbox input "true"
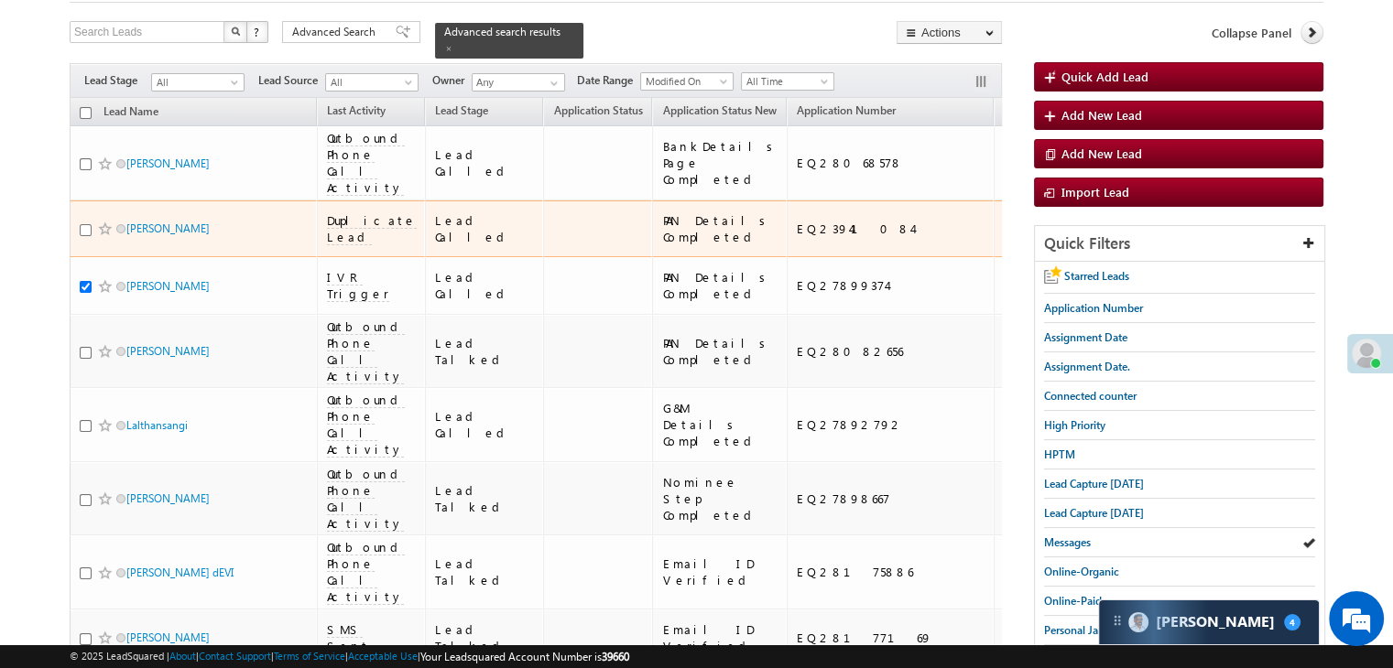
click at [87, 236] on input "checkbox" at bounding box center [86, 230] width 12 height 12
checkbox input "true"
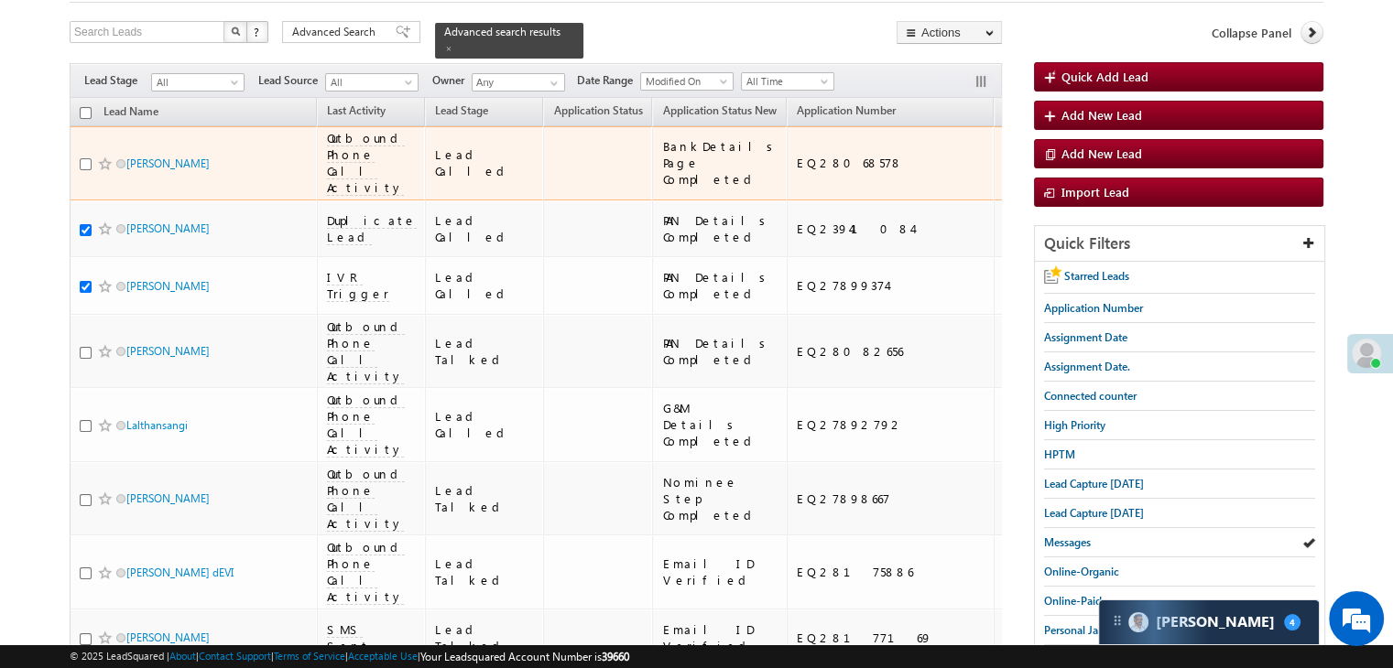
click at [85, 169] on input "checkbox" at bounding box center [86, 164] width 12 height 12
checkbox input "true"
